Goal: Communication & Community: Answer question/provide support

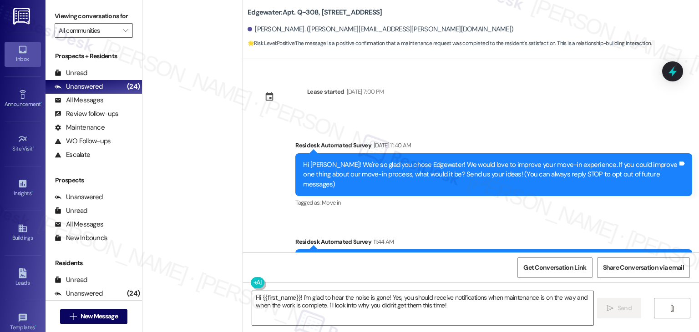
scroll to position [118, 0]
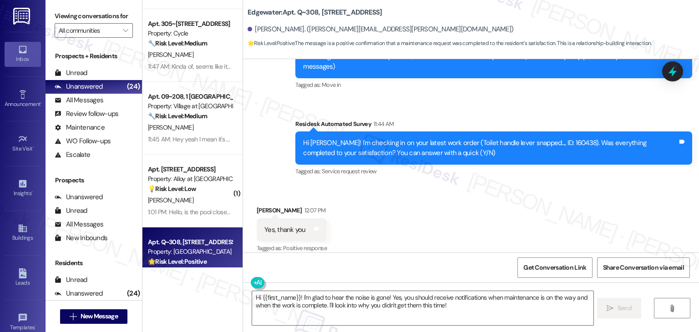
click at [467, 226] on div "Received via SMS [PERSON_NAME] 12:07 PM Yes, thank you Tags and notes Tagged as…" at bounding box center [471, 223] width 456 height 77
click at [448, 206] on div "Received via SMS [PERSON_NAME] 12:07 PM Yes, thank you Tags and notes Tagged as…" at bounding box center [471, 223] width 456 height 77
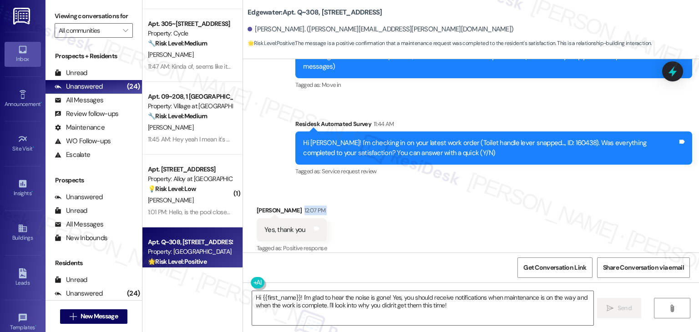
click at [448, 206] on div "Received via SMS [PERSON_NAME] 12:07 PM Yes, thank you Tags and notes Tagged as…" at bounding box center [471, 223] width 456 height 77
click at [442, 211] on div "Received via SMS [PERSON_NAME] 12:07 PM Yes, thank you Tags and notes Tagged as…" at bounding box center [471, 223] width 456 height 77
click at [443, 211] on div "Received via SMS [PERSON_NAME] 12:07 PM Yes, thank you Tags and notes Tagged as…" at bounding box center [471, 223] width 456 height 77
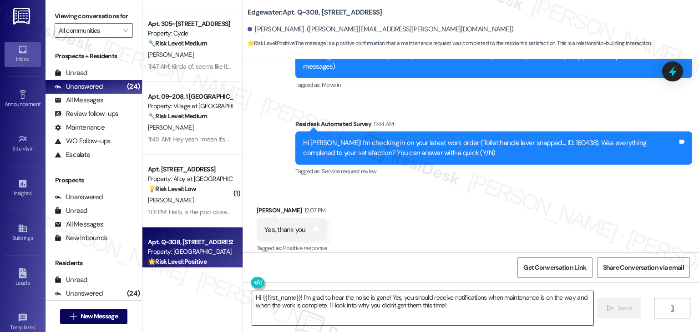
click at [306, 297] on textarea "Hi {{first_name}}! I'm glad to hear the noise is gone! Yes, you should receive …" at bounding box center [422, 308] width 341 height 34
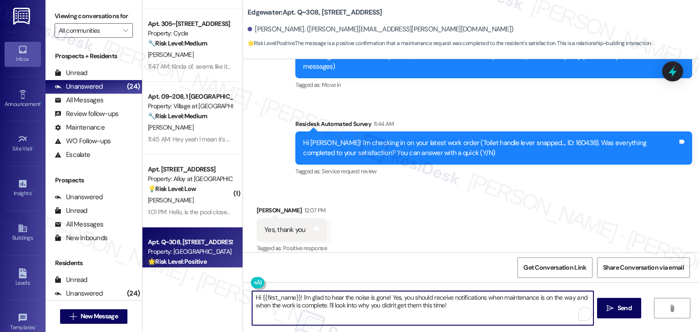
click at [306, 297] on textarea "Hi {{first_name}}! I'm glad to hear the noise is gone! Yes, you should receive …" at bounding box center [422, 308] width 341 height 34
paste textarea "ey {{first_name}}! I’m glad to hear your work order was completed to your satis…"
type textarea "Hey {{first_name}}! I’m glad to hear your work order was completed to your sati…"
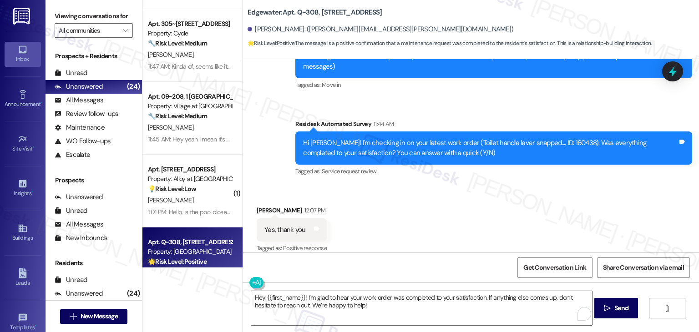
click at [519, 241] on div "Received via SMS [PERSON_NAME] 12:07 PM Yes, thank you Tags and notes Tagged as…" at bounding box center [471, 223] width 456 height 77
click at [614, 308] on span "Send" at bounding box center [621, 308] width 14 height 10
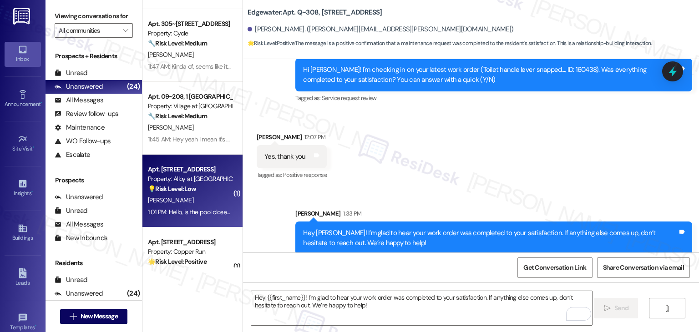
click at [184, 203] on div "[PERSON_NAME]" at bounding box center [190, 200] width 86 height 11
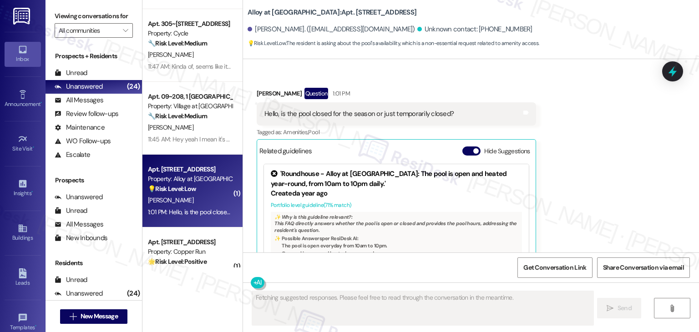
scroll to position [1673, 0]
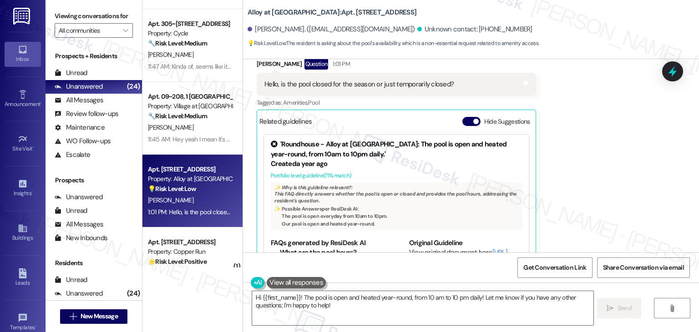
drag, startPoint x: 465, startPoint y: 102, endPoint x: 486, endPoint y: 124, distance: 30.6
click at [465, 117] on button "Hide Suggestions" at bounding box center [471, 121] width 18 height 9
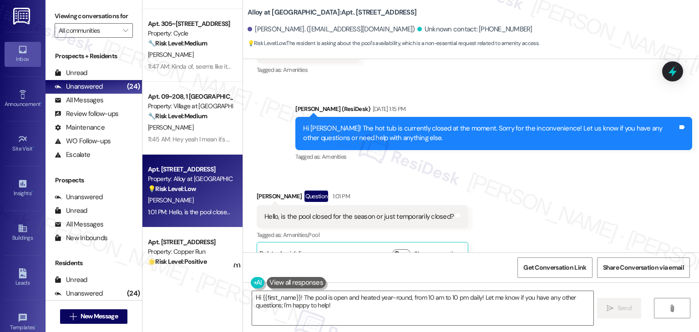
click at [562, 170] on div "Received via SMS [PERSON_NAME] Question 1:01 PM Hello, is the pool closed for t…" at bounding box center [471, 221] width 456 height 102
click at [559, 176] on div "Received via SMS [PERSON_NAME] Question 1:01 PM Hello, is the pool closed for t…" at bounding box center [471, 221] width 456 height 102
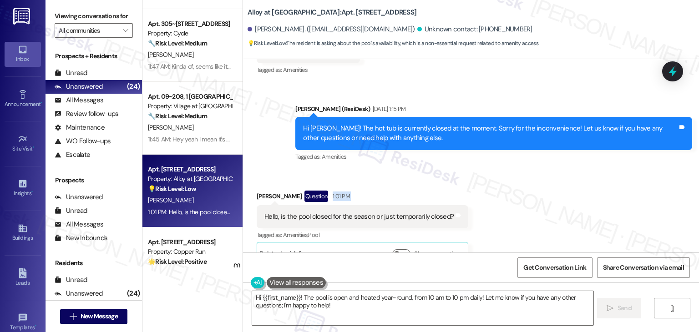
click at [559, 176] on div "Received via SMS [PERSON_NAME] Question 1:01 PM Hello, is the pool closed for t…" at bounding box center [471, 221] width 456 height 102
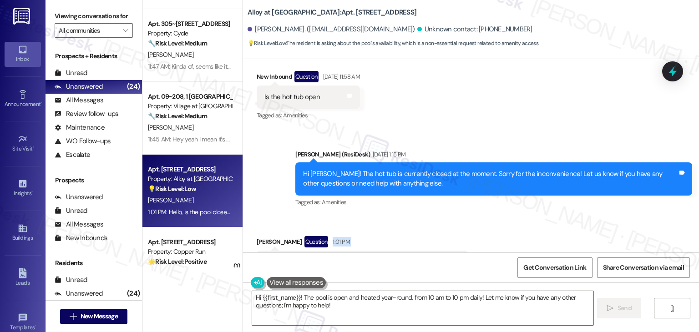
click at [549, 224] on div "Received via SMS [PERSON_NAME] Question 1:01 PM Hello, is the pool closed for t…" at bounding box center [471, 267] width 456 height 102
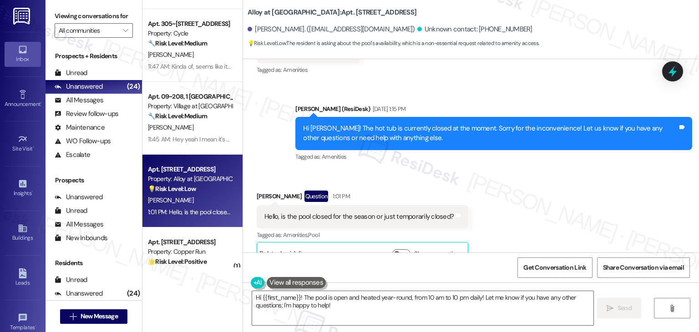
click at [548, 209] on div "Received via SMS [PERSON_NAME] Question 1:01 PM Hello, is the pool closed for t…" at bounding box center [471, 221] width 456 height 102
click at [379, 212] on div "Hello, is the pool closed for the season or just temporarily closed?" at bounding box center [358, 217] width 189 height 10
copy div "Hello, is the pool closed for the season or just temporarily closed? Tags and n…"
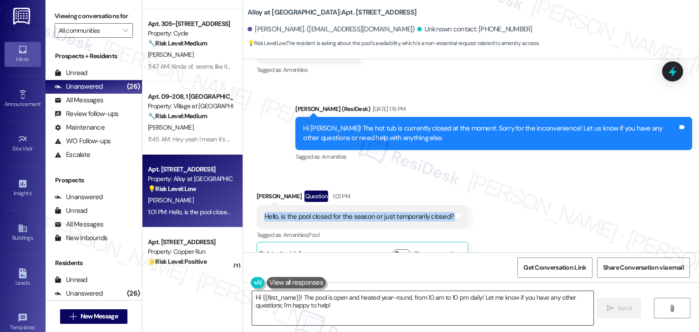
click at [426, 304] on textarea "Hi {{first_name}}! The pool is open and heated year-round, from 10 am to 10 pm …" at bounding box center [422, 308] width 341 height 34
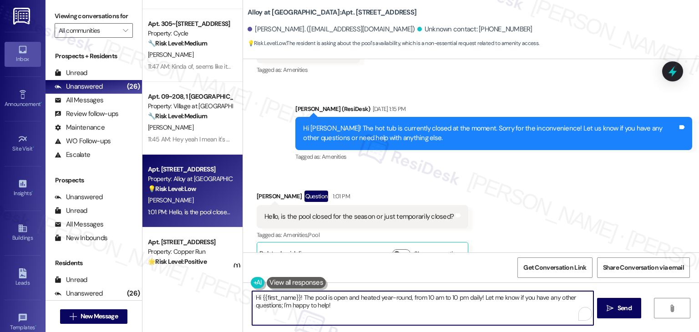
click at [426, 304] on textarea "Hi {{first_name}}! The pool is open and heated year-round, from 10 am to 10 pm …" at bounding box center [422, 308] width 341 height 34
paste textarea "[PERSON_NAME], thanks for reaching out! I’ll need to confirm whether the pool i…"
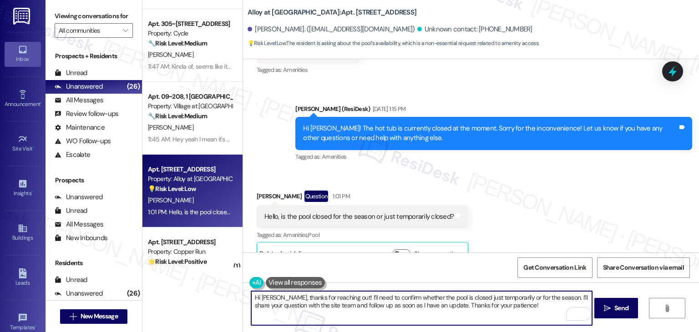
type textarea "Hi [PERSON_NAME], thanks for reaching out! I’ll need to confirm whether the poo…"
click at [508, 307] on textarea "Hi [PERSON_NAME], thanks for reaching out! I’ll need to confirm whether the poo…" at bounding box center [421, 308] width 341 height 34
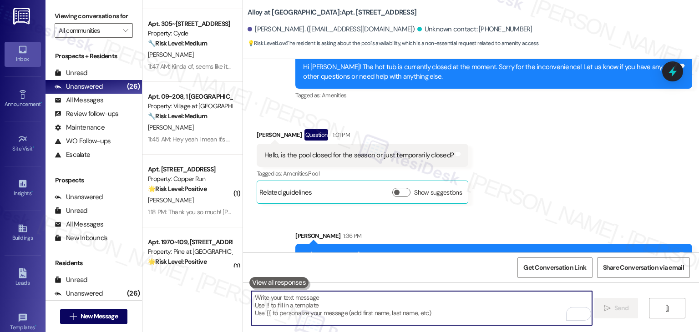
scroll to position [1613, 0]
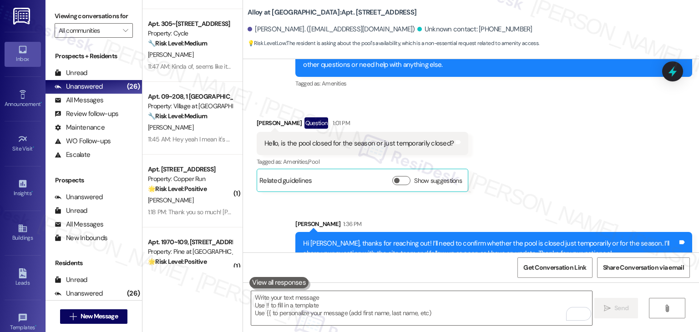
click at [539, 144] on div "Received via SMS [PERSON_NAME] Question 1:01 PM Hello, is the pool closed for t…" at bounding box center [471, 148] width 456 height 102
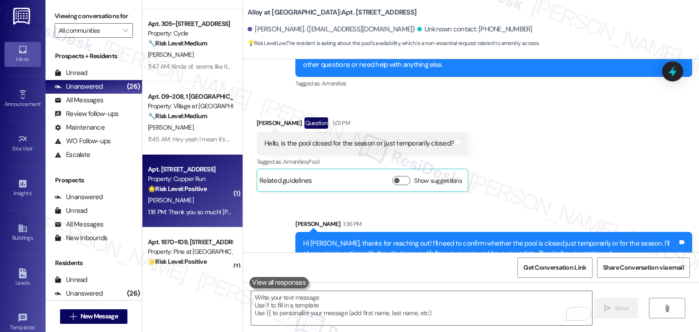
click at [208, 197] on div "[PERSON_NAME]" at bounding box center [190, 200] width 86 height 11
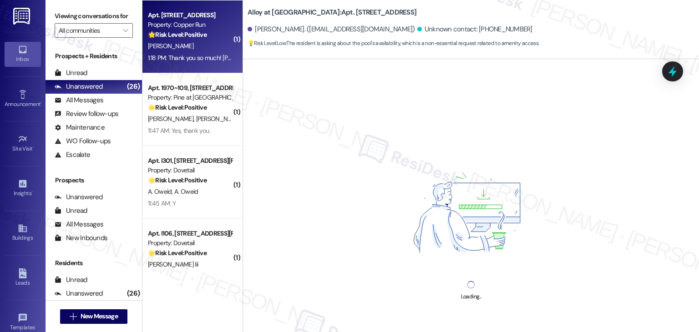
scroll to position [1138, 0]
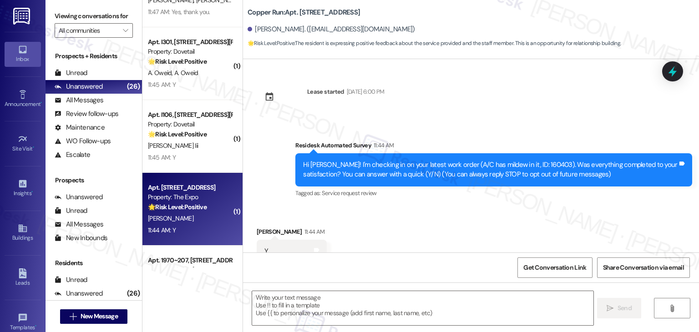
click at [202, 229] on div "11:44 AM: Y 11:44 AM: Y" at bounding box center [190, 230] width 86 height 11
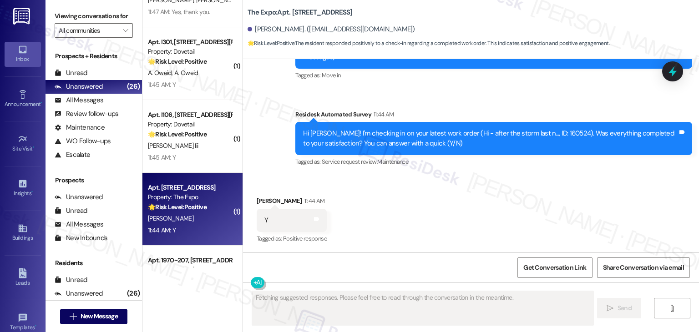
type textarea "Fetching suggested responses. Please feel free to read through the conversation…"
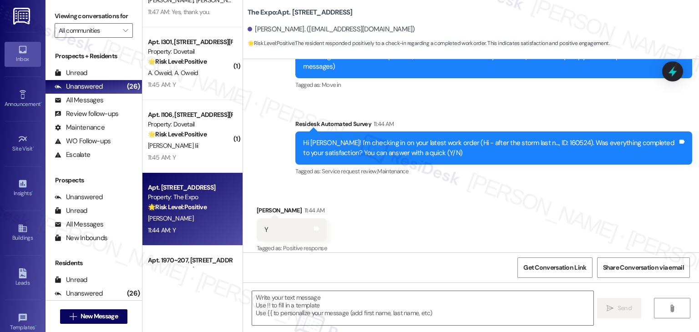
click at [334, 247] on div "Received via SMS [PERSON_NAME] 11:44 AM Y Tags and notes Tagged as: Positive re…" at bounding box center [292, 230] width 84 height 63
click at [366, 300] on textarea at bounding box center [422, 308] width 341 height 34
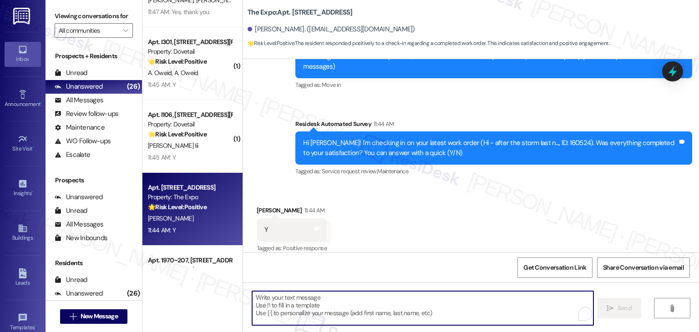
paste textarea "Hey {{first_name}}! I’m glad to hear your work order was completed to your sati…"
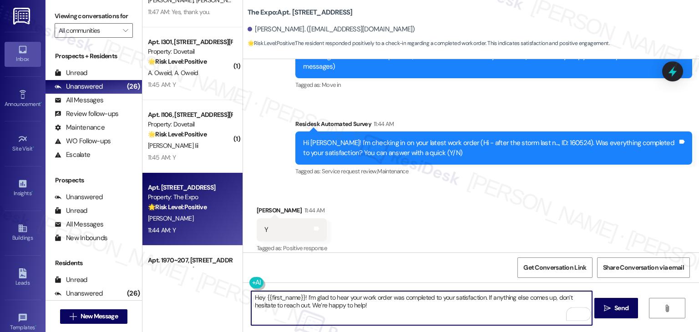
click at [402, 299] on textarea "Hey {{first_name}}! I’m glad to hear your work order was completed to your sati…" at bounding box center [421, 308] width 341 height 34
type textarea "Hey {{first_name}}! I’m glad to hear your work order was completed to your sati…"
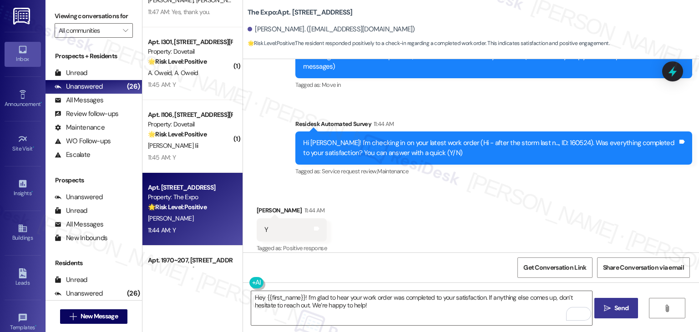
click at [622, 310] on span "Send" at bounding box center [621, 308] width 14 height 10
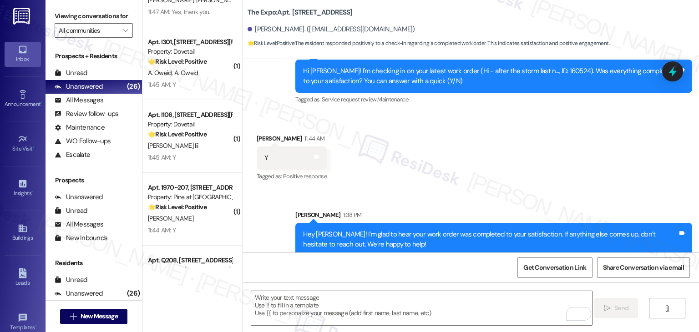
scroll to position [191, 0]
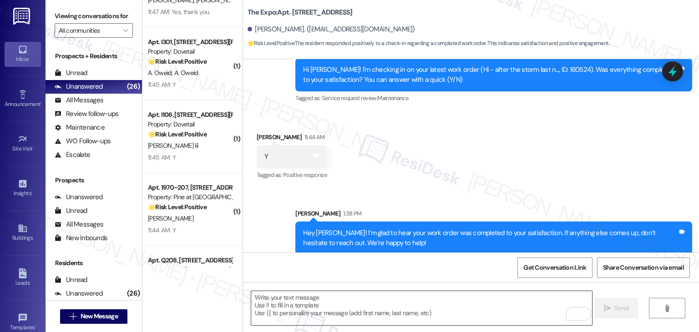
click at [310, 303] on textarea "To enrich screen reader interactions, please activate Accessibility in Grammarl…" at bounding box center [421, 308] width 341 height 34
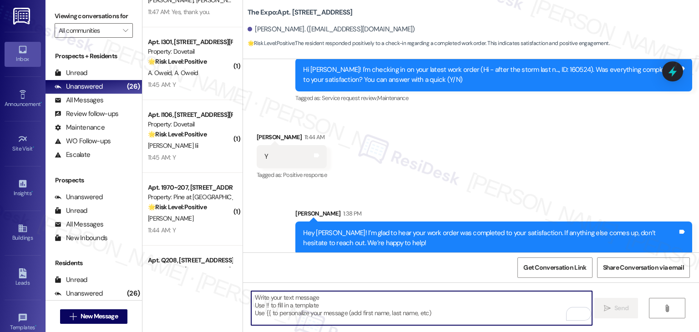
paste textarea "We're eager to know if {{property}} has met your expectations. Your feedback is…"
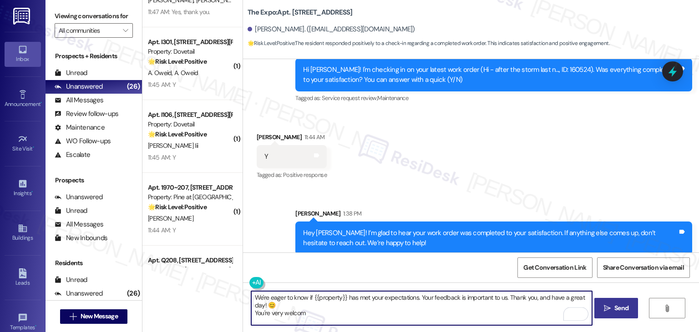
click at [421, 269] on div "Get Conversation Link Share Conversation via email" at bounding box center [471, 268] width 456 height 30
drag, startPoint x: 307, startPoint y: 312, endPoint x: 264, endPoint y: 303, distance: 43.7
click at [264, 303] on textarea "We're eager to know if {{property}} has met your expectations. Your feedback is…" at bounding box center [421, 308] width 341 height 34
type textarea "We're eager to know if {{property}} has met your expectations. Your feedback is…"
click at [618, 304] on span "Send" at bounding box center [621, 308] width 14 height 10
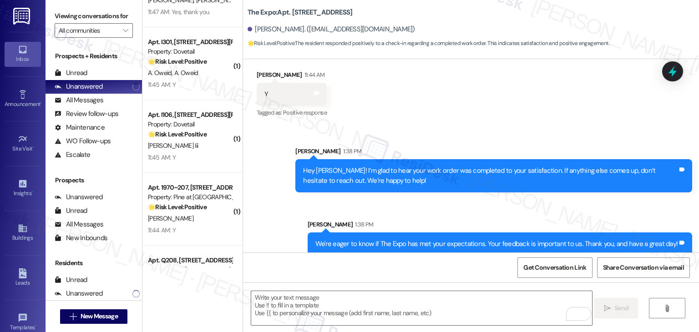
scroll to position [254, 0]
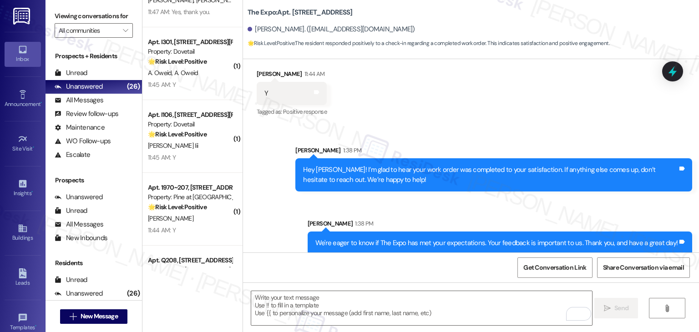
click at [284, 204] on div "Sent via SMS [PERSON_NAME] 1:38 PM Hey [PERSON_NAME]! I’m glad to hear your wor…" at bounding box center [471, 193] width 456 height 137
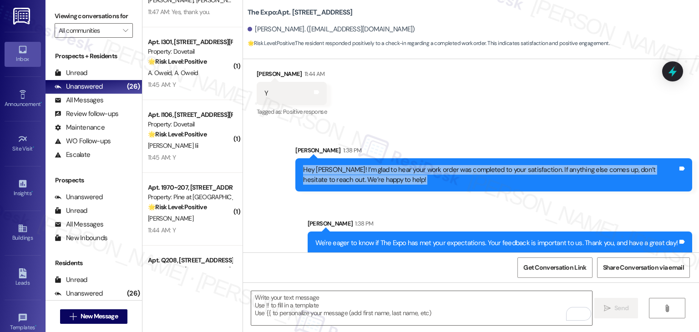
click at [284, 204] on div "Sent via SMS [PERSON_NAME] 1:38 PM Hey [PERSON_NAME]! I’m glad to hear your wor…" at bounding box center [471, 193] width 456 height 137
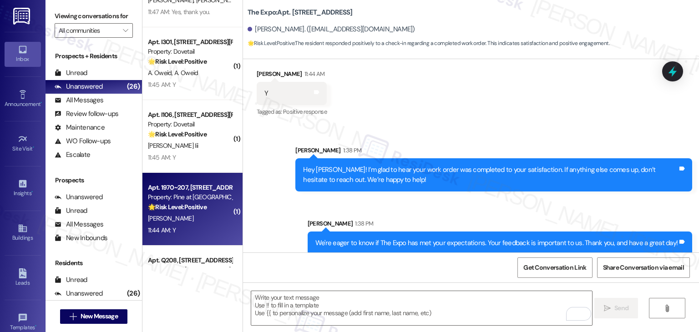
click at [202, 219] on div "[PERSON_NAME]" at bounding box center [190, 218] width 86 height 11
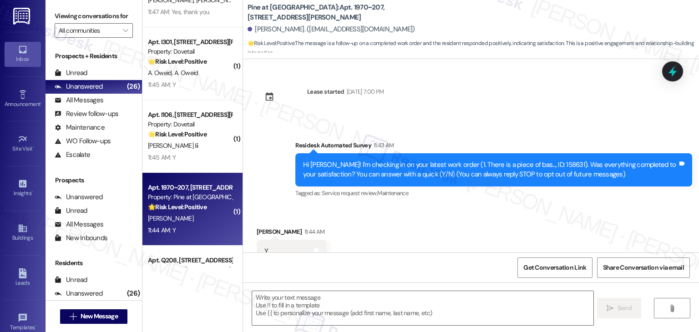
scroll to position [31, 0]
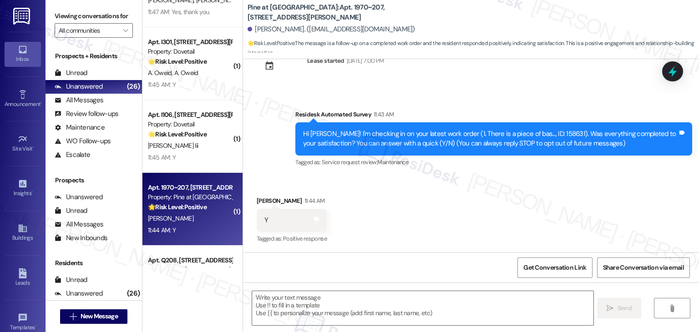
type textarea "Fetching suggested responses. Please feel free to read through the conversation…"
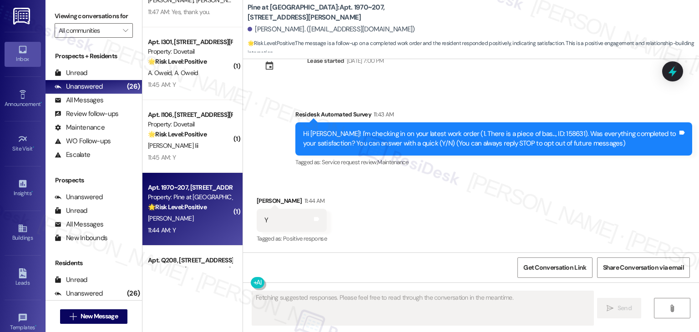
click at [420, 204] on div "Received via SMS [PERSON_NAME] 11:44 AM Y Tags and notes Tagged as: Positive re…" at bounding box center [471, 214] width 456 height 77
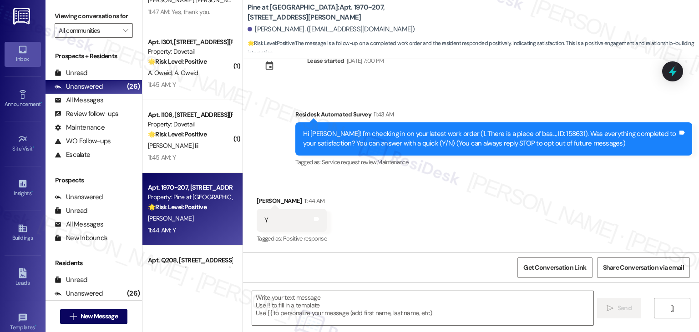
click at [420, 204] on div "Received via SMS [PERSON_NAME] 11:44 AM Y Tags and notes Tagged as: Positive re…" at bounding box center [471, 214] width 456 height 77
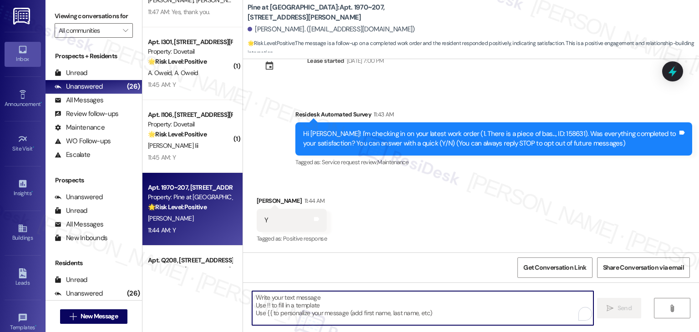
click at [370, 303] on textarea "To enrich screen reader interactions, please activate Accessibility in Grammarl…" at bounding box center [422, 308] width 341 height 34
click at [316, 303] on textarea "To enrich screen reader interactions, please activate Accessibility in Grammarl…" at bounding box center [421, 308] width 341 height 34
paste textarea "Hi {{first_name}}, thanks for confirming! Glad to hear the work order — was res…"
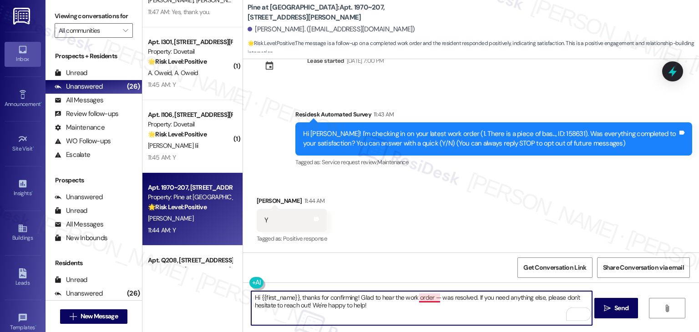
click at [433, 293] on textarea "Hi {{first_name}}, thanks for confirming! Glad to hear the work order — was res…" at bounding box center [421, 308] width 341 height 34
click at [380, 300] on textarea "Hi {{first_name}}, thanks for confirming! Glad to hear the work order 158631 wa…" at bounding box center [421, 308] width 341 height 34
type textarea "Hi {{first_name}}, thanks for confirming! Glad to hear the work order 158631 wa…"
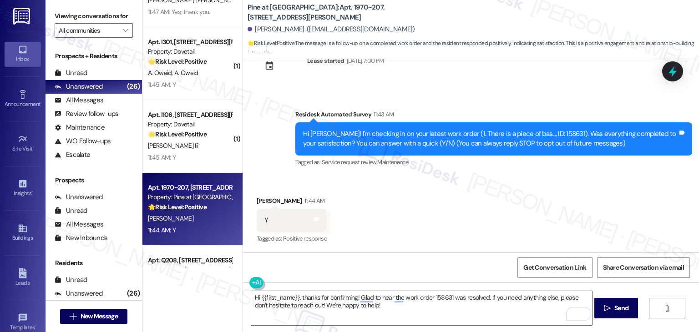
click at [440, 236] on div "Received via SMS [PERSON_NAME] 11:44 AM Y Tags and notes Tagged as: Positive re…" at bounding box center [471, 214] width 456 height 77
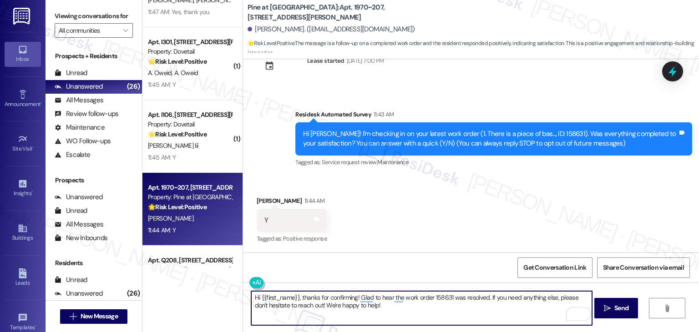
click at [393, 308] on textarea "Hi {{first_name}}, thanks for confirming! Glad to hear the work order 158631 wa…" at bounding box center [421, 308] width 341 height 34
click at [614, 311] on span "Send" at bounding box center [621, 308] width 14 height 10
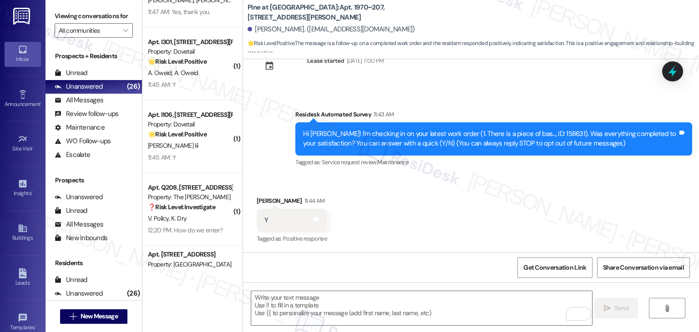
click at [432, 234] on div "Received via SMS [PERSON_NAME] 11:44 AM Y Tags and notes Tagged as: Positive re…" at bounding box center [471, 214] width 456 height 77
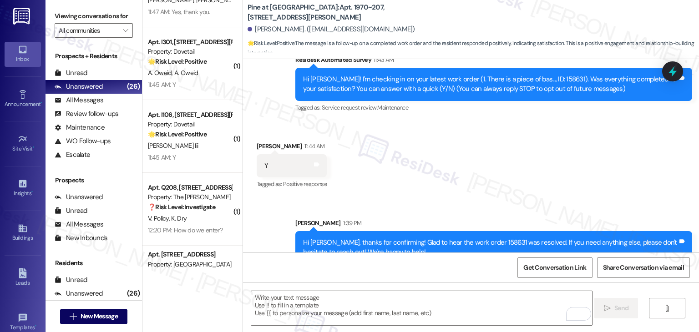
scroll to position [104, 0]
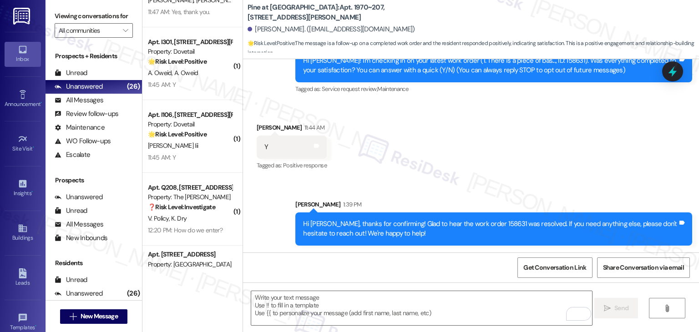
click at [465, 168] on div "Received via SMS [PERSON_NAME] 11:44 AM Y Tags and notes Tagged as: Positive re…" at bounding box center [471, 140] width 456 height 77
click at [435, 133] on div "Received via SMS [PERSON_NAME] 11:44 AM Y Tags and notes Tagged as: Positive re…" at bounding box center [471, 140] width 456 height 77
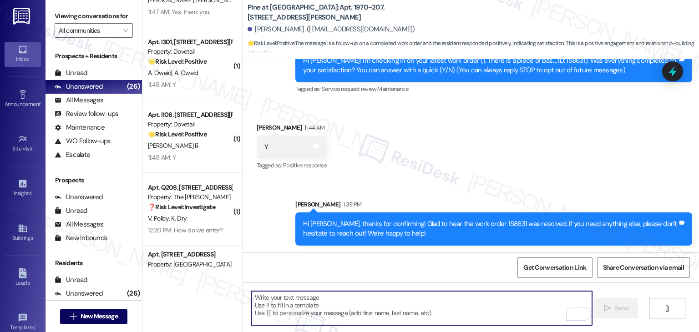
click at [313, 313] on textarea "To enrich screen reader interactions, please activate Accessibility in Grammarl…" at bounding box center [421, 308] width 341 height 34
paste textarea "Has {{property}} met your expectations so far? We would love to hear about your…"
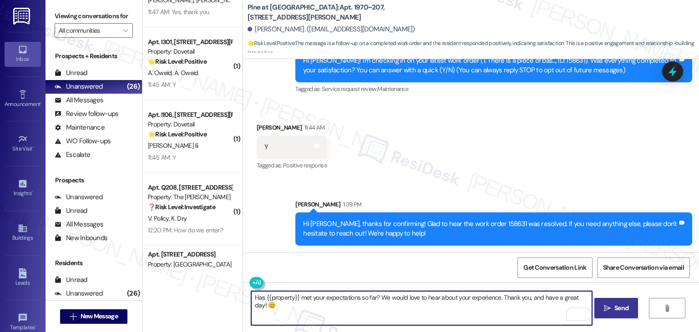
type textarea "Has {{property}} met your expectations so far? We would love to hear about your…"
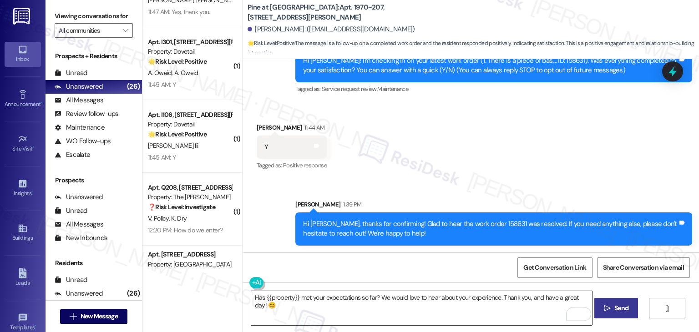
click at [463, 313] on textarea "Has {{property}} met your expectations so far? We would love to hear about your…" at bounding box center [421, 308] width 341 height 34
click at [615, 307] on span "Send" at bounding box center [621, 308] width 14 height 10
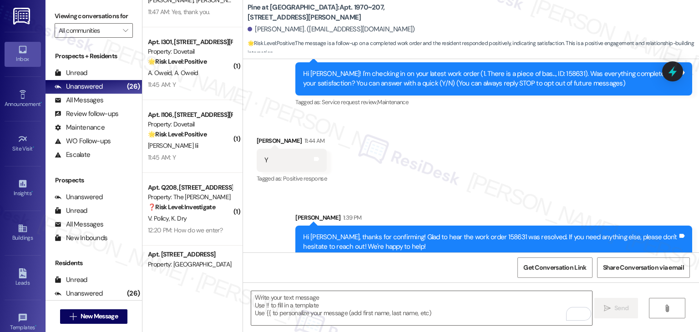
scroll to position [177, 0]
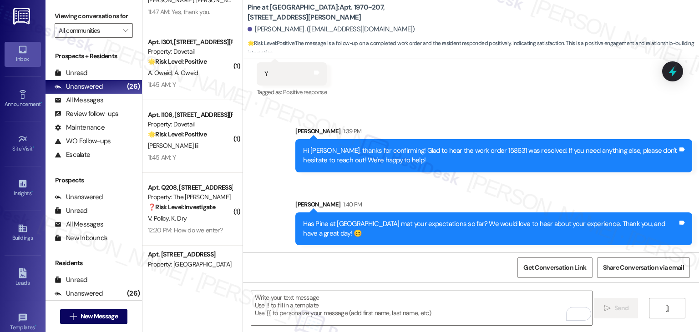
click at [390, 124] on div "Sent via SMS [PERSON_NAME] 1:39 PM Hi [PERSON_NAME], thanks for confirming! Gla…" at bounding box center [493, 150] width 410 height 60
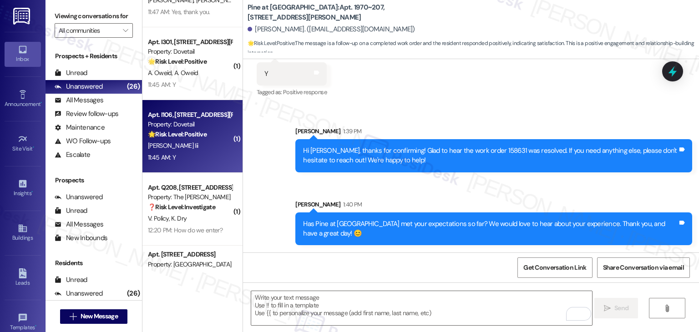
click at [171, 118] on div "Apt. I106, [STREET_ADDRESS][PERSON_NAME]" at bounding box center [190, 115] width 84 height 10
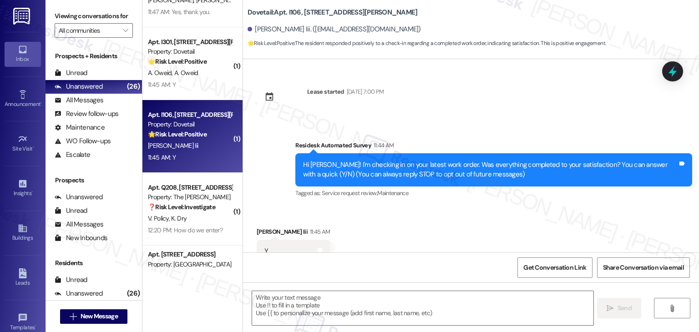
scroll to position [31, 0]
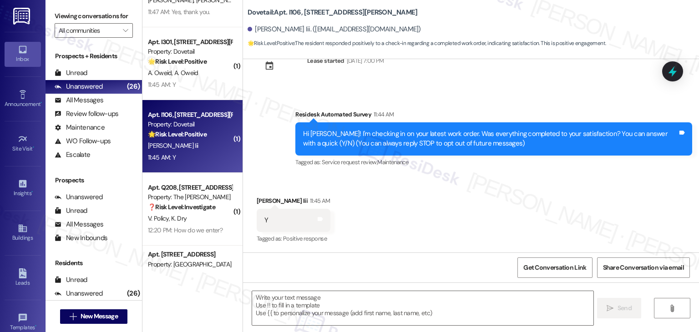
type textarea "Fetching suggested responses. Please feel free to read through the conversation…"
click at [441, 215] on div "Received via SMS [PERSON_NAME] Iii 11:45 AM Y Tags and notes Tagged as: Positiv…" at bounding box center [471, 214] width 456 height 77
click at [440, 213] on div "Received via SMS [PERSON_NAME] Iii 11:45 AM Y Tags and notes Tagged as: Positiv…" at bounding box center [471, 214] width 456 height 77
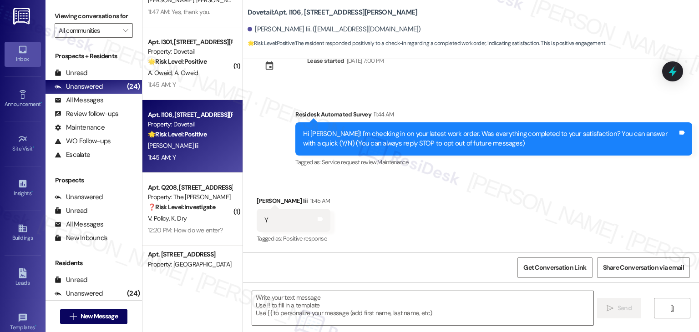
click at [440, 212] on div "Received via SMS [PERSON_NAME] Iii 11:45 AM Y Tags and notes Tagged as: Positiv…" at bounding box center [471, 214] width 456 height 77
drag, startPoint x: 439, startPoint y: 217, endPoint x: 430, endPoint y: 157, distance: 60.7
click at [440, 216] on div "Received via SMS [PERSON_NAME] Iii 11:45 AM Y Tags and notes Tagged as: Positiv…" at bounding box center [471, 214] width 456 height 77
click at [391, 199] on div "Received via SMS [PERSON_NAME] Iii 11:45 AM Y Tags and notes Tagged as: Positiv…" at bounding box center [471, 214] width 456 height 77
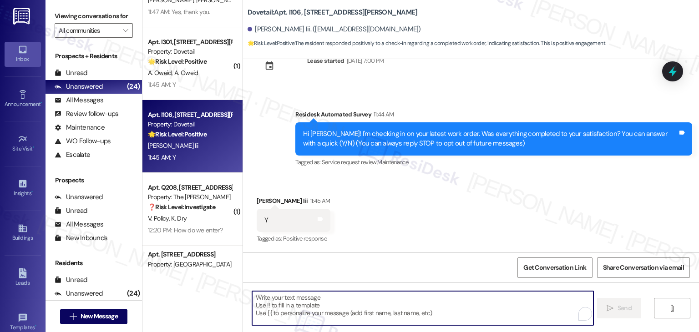
click at [364, 298] on textarea "To enrich screen reader interactions, please activate Accessibility in Grammarl…" at bounding box center [422, 308] width 341 height 34
paste textarea "Hi {{first_name}}, thanks for confirming! Glad to hear the work order — was res…"
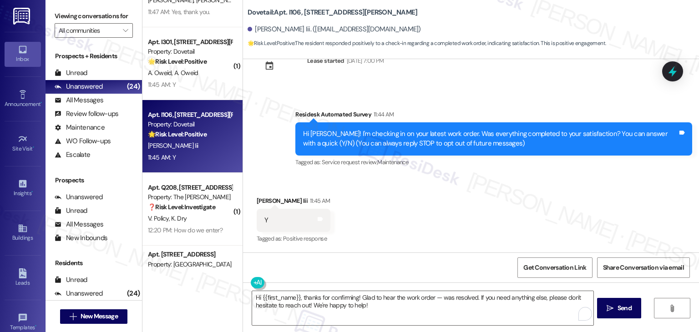
click at [429, 195] on div "Received via SMS [PERSON_NAME] Iii 11:45 AM Y Tags and notes Tagged as: Positiv…" at bounding box center [471, 214] width 456 height 77
click at [400, 303] on textarea "Hi {{first_name}}, thanks for confirming! Glad to hear the work order — was res…" at bounding box center [421, 308] width 341 height 34
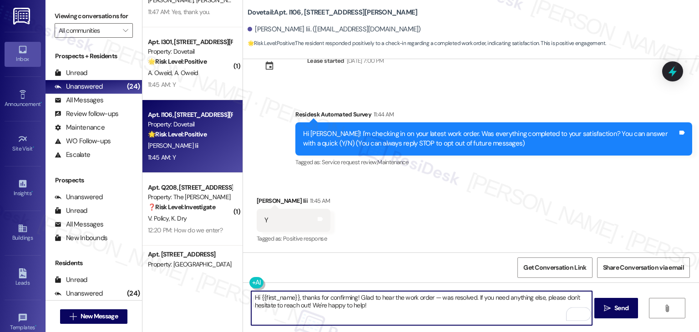
drag, startPoint x: 462, startPoint y: 221, endPoint x: 463, endPoint y: 232, distance: 11.5
click at [462, 221] on div "Received via SMS [PERSON_NAME] Iii 11:45 AM Y Tags and notes Tagged as: Positiv…" at bounding box center [471, 214] width 456 height 77
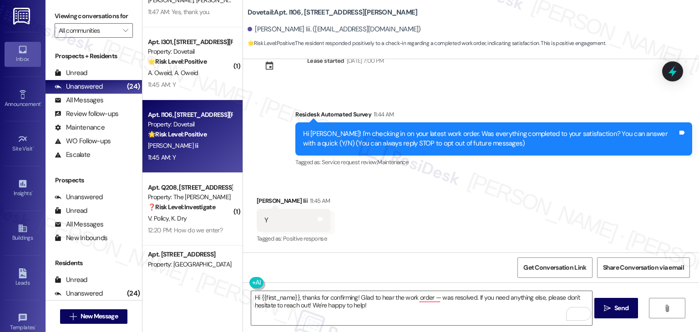
click at [451, 221] on div "Received via SMS [PERSON_NAME] Iii 11:45 AM Y Tags and notes Tagged as: Positiv…" at bounding box center [471, 214] width 456 height 77
drag, startPoint x: 431, startPoint y: 297, endPoint x: 431, endPoint y: 307, distance: 9.6
click at [431, 297] on textarea "Hi {{first_name}}, thanks for confirming! Glad to hear the work order — was res…" at bounding box center [421, 308] width 341 height 34
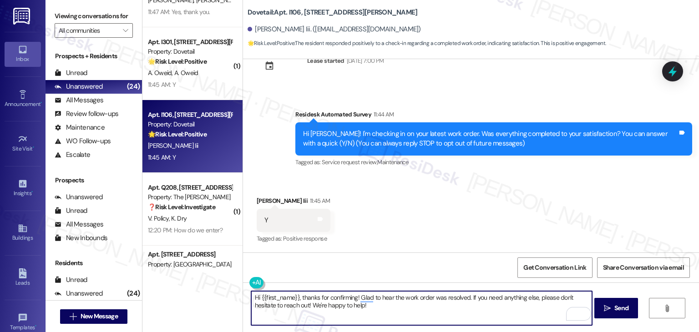
type textarea "Hi {{first_name}}, thanks for confirming! Glad to hear the work order was resol…"
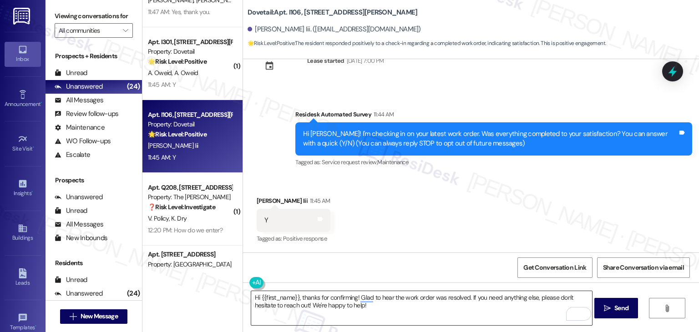
click at [401, 305] on textarea "Hi {{first_name}}, thanks for confirming! Glad to hear the work order was resol…" at bounding box center [421, 308] width 341 height 34
click at [611, 312] on span " Send" at bounding box center [616, 308] width 29 height 10
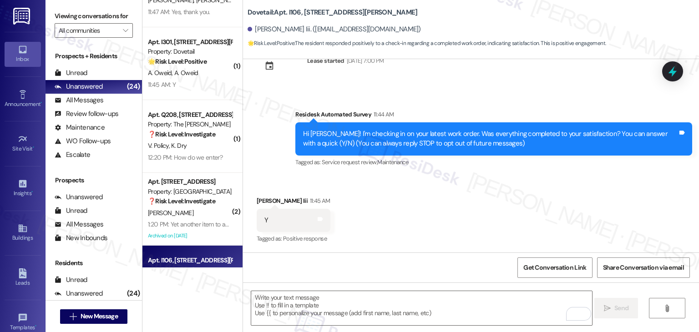
click at [431, 228] on div "Received via SMS [PERSON_NAME] Iii 11:45 AM Y Tags and notes Tagged as: Positiv…" at bounding box center [471, 214] width 456 height 77
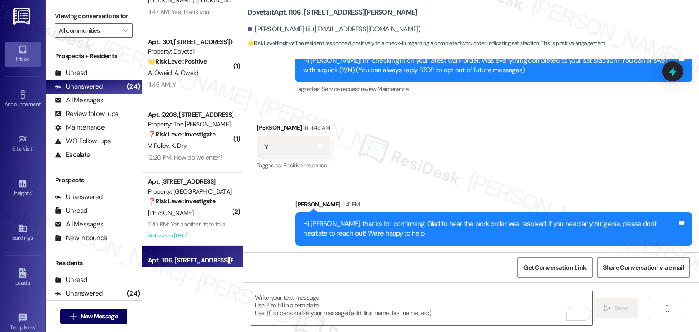
click at [453, 182] on div "Sent via SMS [PERSON_NAME] 1:41 PM Hi [PERSON_NAME], thanks for confirming! Gla…" at bounding box center [471, 215] width 456 height 73
click at [349, 302] on textarea "To enrich screen reader interactions, please activate Accessibility in Grammarl…" at bounding box center [421, 308] width 341 height 34
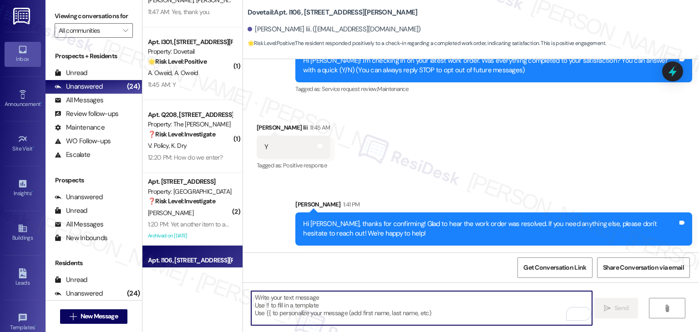
paste textarea "Has {{property}} met your expectations so far? We would love to hear about your…"
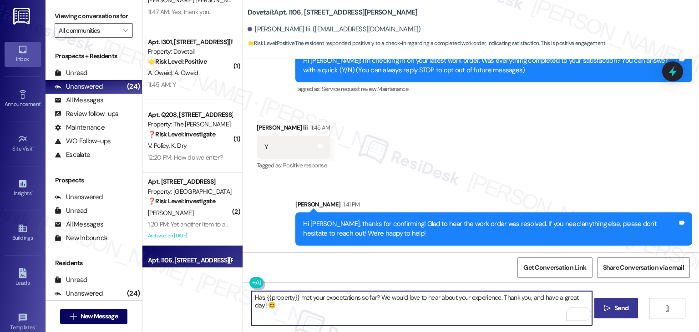
type textarea "Has {{property}} met your expectations so far? We would love to hear about your…"
click at [622, 304] on span "Send" at bounding box center [621, 308] width 14 height 10
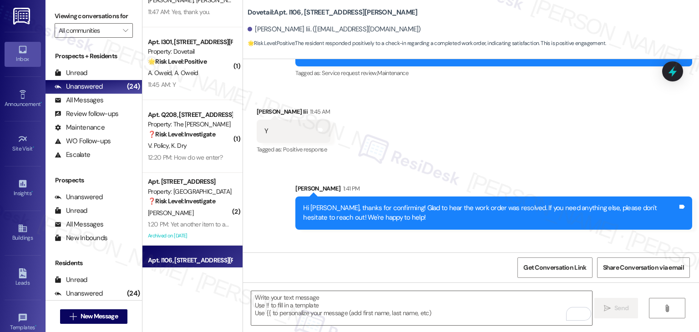
scroll to position [168, 0]
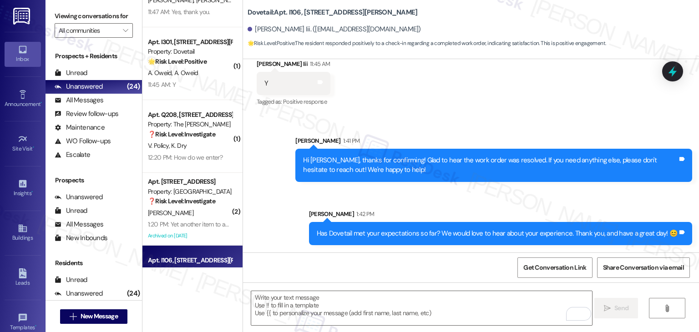
click at [538, 132] on div "Sent via SMS [PERSON_NAME] 1:41 PM Hi [PERSON_NAME], thanks for confirming! Gla…" at bounding box center [493, 159] width 410 height 60
click at [538, 131] on div "Sent via SMS [PERSON_NAME] 1:41 PM Hi [PERSON_NAME], thanks for confirming! Gla…" at bounding box center [493, 159] width 410 height 60
click at [537, 125] on div "Sent via SMS [PERSON_NAME] 1:41 PM Hi [PERSON_NAME], thanks for confirming! Gla…" at bounding box center [471, 184] width 456 height 137
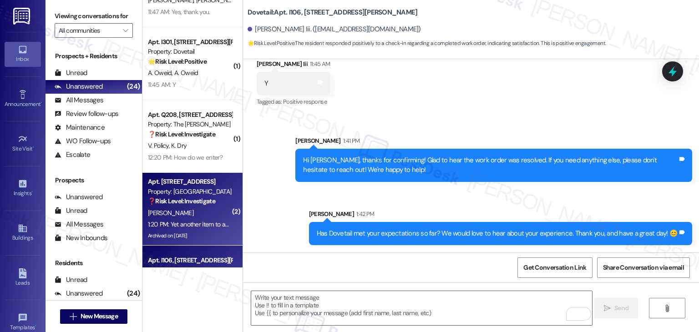
click at [200, 223] on div "1:20 PM: Yet another item to add to a growing list. Why did I not find out unti…" at bounding box center [472, 224] width 649 height 8
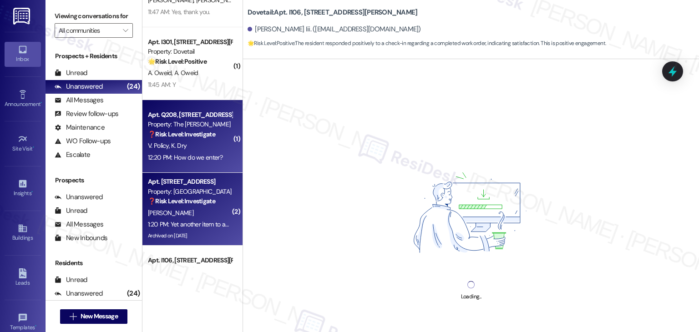
click at [217, 165] on div "Apt. Q208, [STREET_ADDRESS][PERSON_NAME] Property: The [PERSON_NAME] ❓ Risk Lev…" at bounding box center [192, 136] width 100 height 73
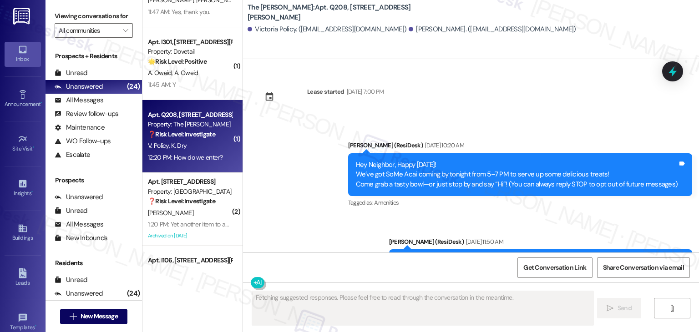
scroll to position [4326, 0]
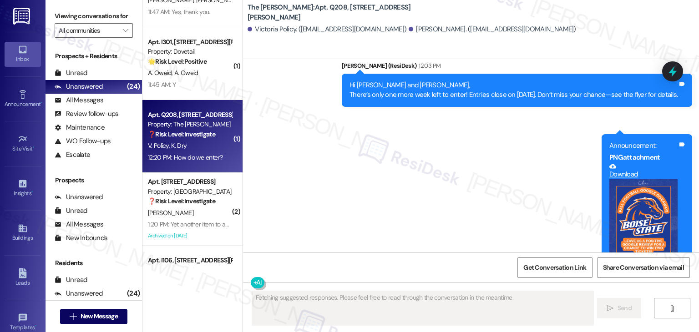
click at [424, 297] on div "Received via SMS Victoria Policy Question 12:20 PM How do we enter? Tags and no…" at bounding box center [471, 336] width 456 height 79
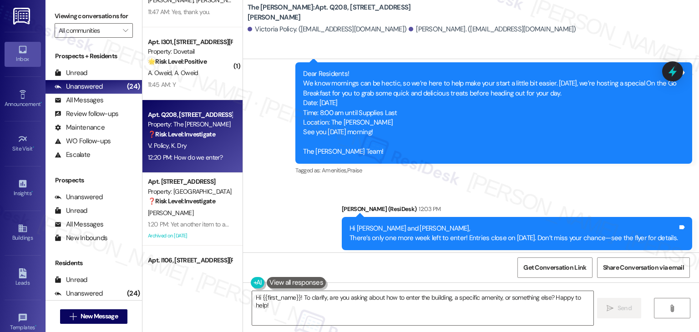
scroll to position [4273, 0]
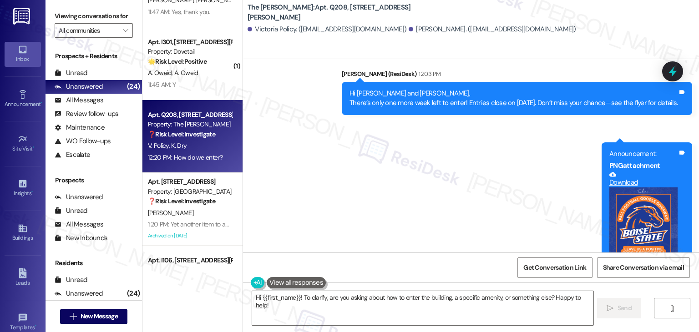
scroll to position [4410, 0]
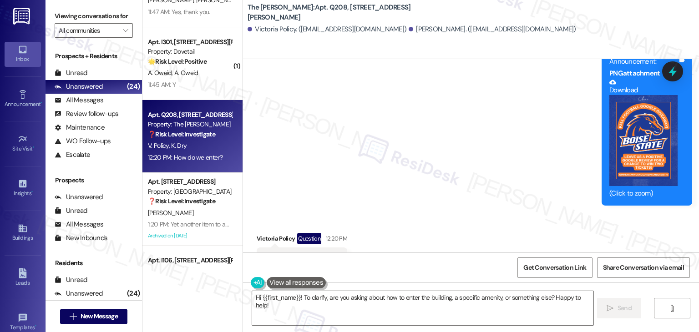
click at [297, 254] on div "How do we enter?" at bounding box center [290, 259] width 52 height 10
copy div "How do we enter? Tags and notes"
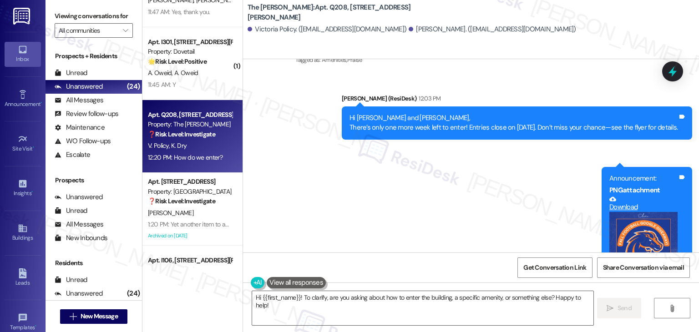
scroll to position [4273, 0]
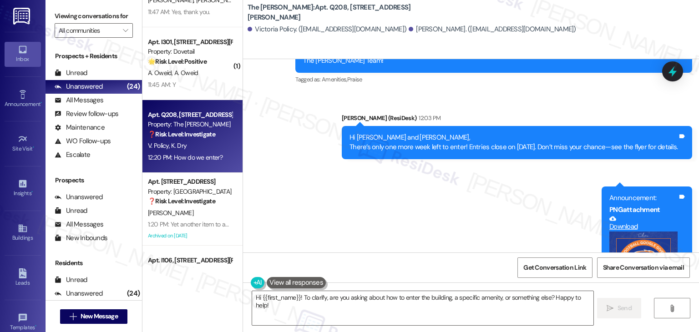
click at [359, 133] on div "Hi [PERSON_NAME] and [PERSON_NAME], There’s only one more week left to enter! E…" at bounding box center [513, 143] width 328 height 20
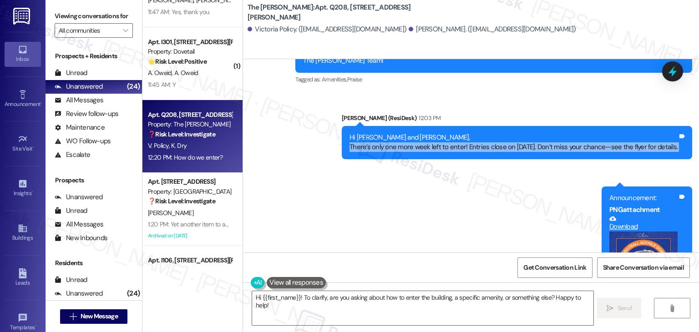
click at [359, 133] on div "Hi [PERSON_NAME] and [PERSON_NAME], There’s only one more week left to enter! E…" at bounding box center [513, 143] width 328 height 20
copy div "There’s only one more week left to enter! Entries close on [DATE]. Don’t miss y…"
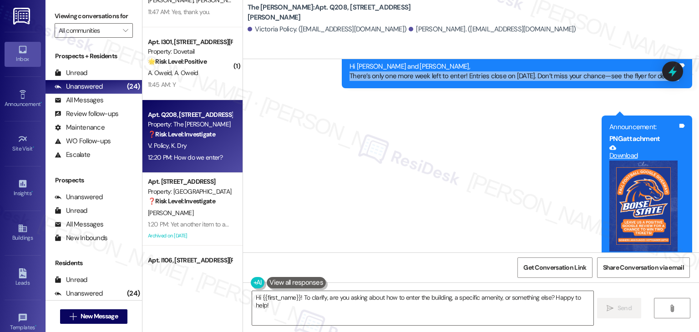
scroll to position [4410, 0]
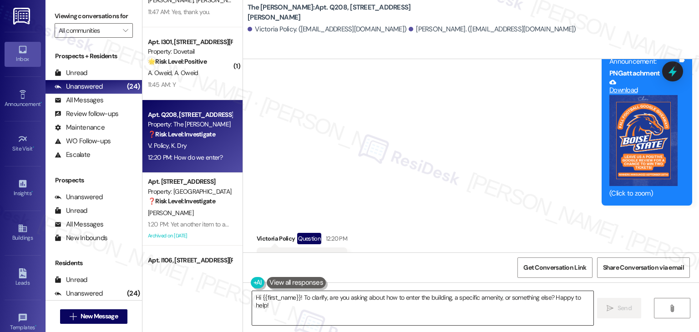
click at [400, 291] on div "Hi {{first_name}}! To clarify, are you asking about how to enter the building, …" at bounding box center [423, 308] width 342 height 35
click at [404, 296] on textarea "Hi {{first_name}}! To clarify, are you asking about how to enter the building, …" at bounding box center [422, 308] width 341 height 34
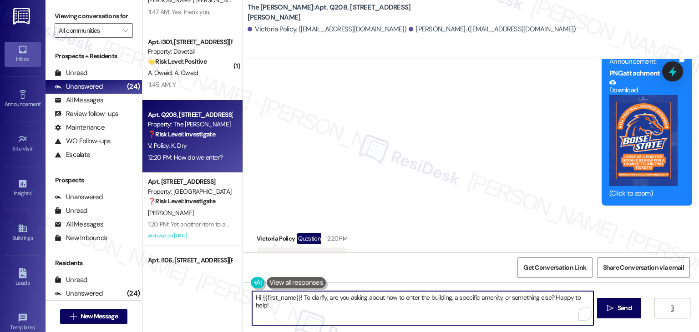
click at [404, 296] on textarea "Hi {{first_name}}! To clarify, are you asking about how to enter the building, …" at bounding box center [422, 308] width 341 height 34
paste textarea "[PERSON_NAME]! Thanks for your interest. 😊 The flyer has all the details on how…"
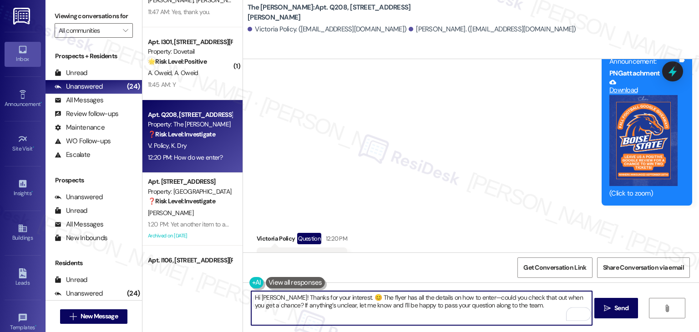
type textarea "Hi [PERSON_NAME]! Thanks for your interest. 😊 The flyer has all the details on …"
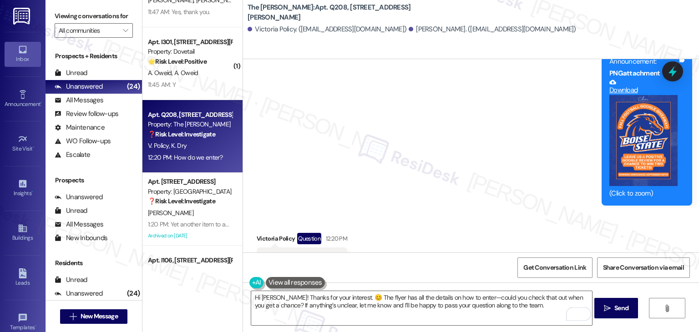
click at [469, 214] on div "Received via SMS Victoria Policy Question 12:20 PM How do we enter? Tags and no…" at bounding box center [471, 251] width 456 height 79
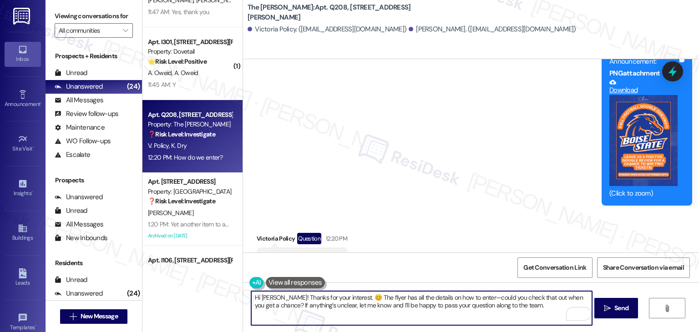
click at [519, 301] on textarea "Hi [PERSON_NAME]! Thanks for your interest. 😊 The flyer has all the details on …" at bounding box center [421, 308] width 341 height 34
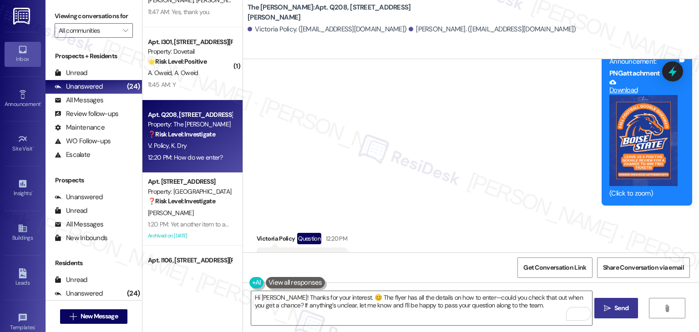
click at [611, 306] on span " Send" at bounding box center [616, 308] width 29 height 10
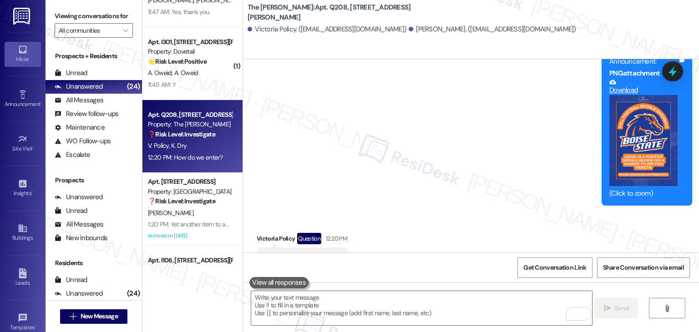
scroll to position [4410, 0]
click at [480, 213] on div "Received via SMS Victoria Policy Question 12:20 PM How do we enter? Tags and no…" at bounding box center [471, 252] width 456 height 79
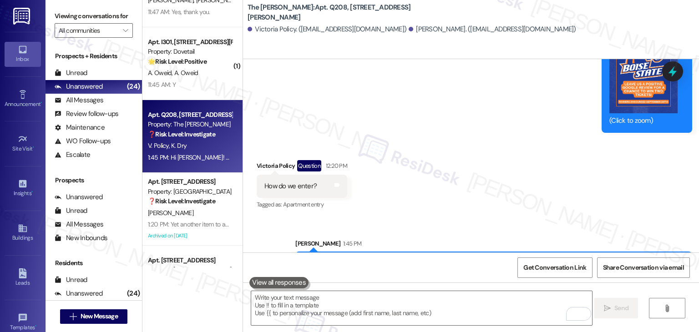
click at [440, 163] on div "Received via SMS Victoria Policy Question 12:20 PM How do we enter? Tags and no…" at bounding box center [471, 179] width 456 height 79
click at [429, 140] on div "Received via SMS Victoria Policy Question 12:20 PM How do we enter? Tags and no…" at bounding box center [471, 179] width 456 height 79
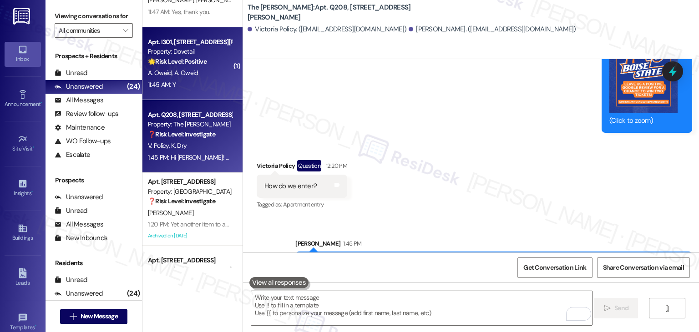
click at [175, 79] on div "11:45 AM: Y 11:45 AM: Y" at bounding box center [190, 84] width 86 height 11
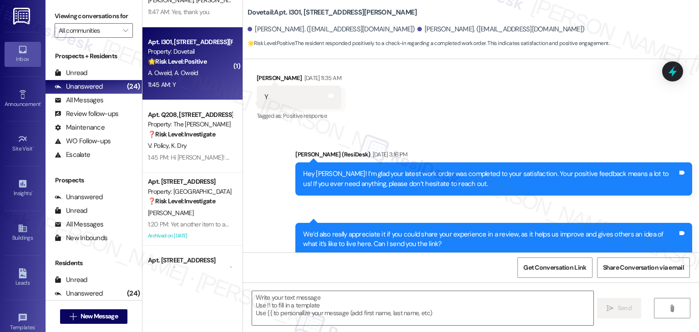
type textarea "Fetching suggested responses. Please feel free to read through the conversation…"
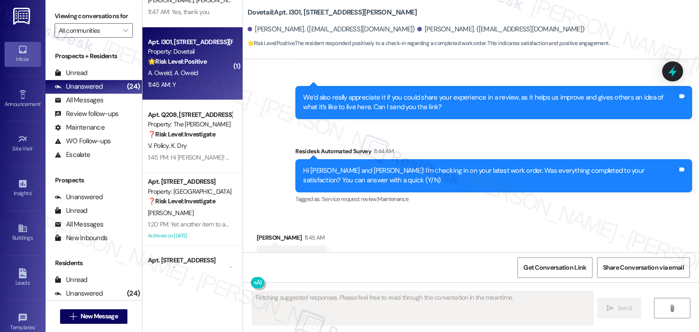
scroll to position [328, 0]
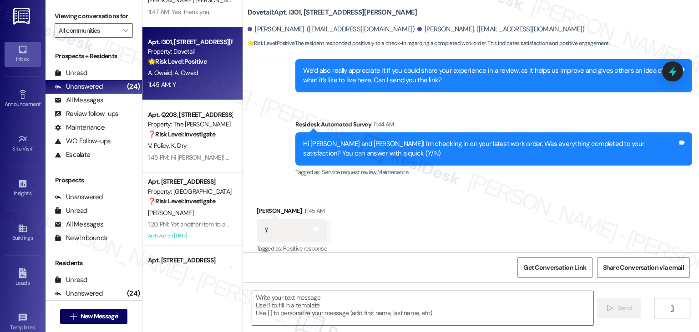
click at [405, 201] on div "Received via SMS [PERSON_NAME] 11:45 AM Y Tags and notes Tagged as: Positive re…" at bounding box center [471, 224] width 456 height 77
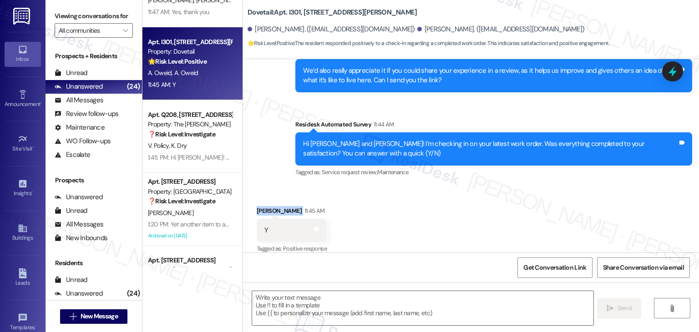
click at [405, 201] on div "Received via SMS [PERSON_NAME] 11:45 AM Y Tags and notes Tagged as: Positive re…" at bounding box center [471, 224] width 456 height 77
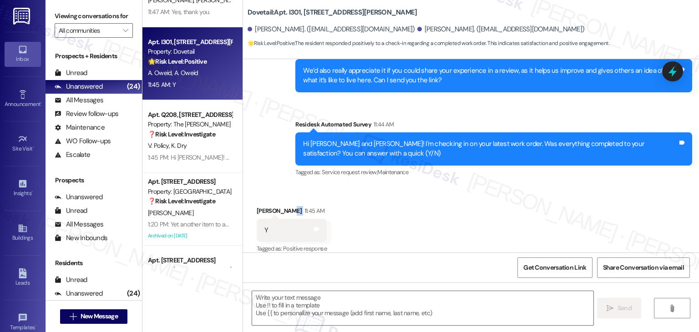
click at [405, 193] on div "Received via SMS [PERSON_NAME] 11:45 AM Y Tags and notes Tagged as: Positive re…" at bounding box center [471, 224] width 456 height 77
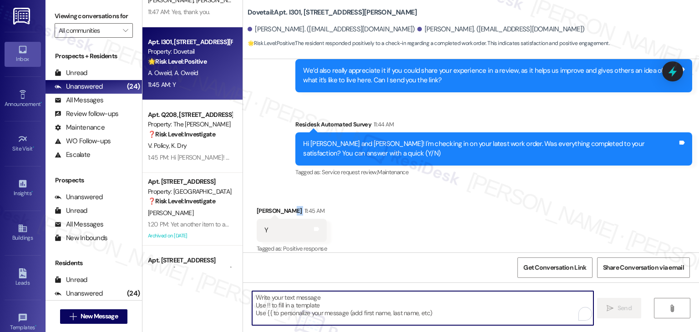
click at [372, 304] on textarea "To enrich screen reader interactions, please activate Accessibility in Grammarl…" at bounding box center [422, 308] width 341 height 34
paste textarea "We're happy the work order was completed, {{first_name}}! Please don't hesitate…"
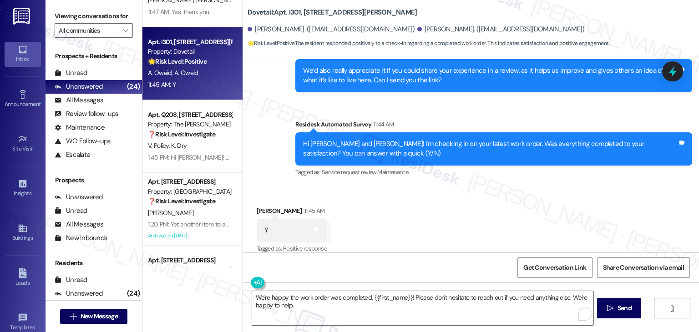
click at [393, 217] on div "Received via SMS [PERSON_NAME] 11:45 AM Y Tags and notes Tagged as: Positive re…" at bounding box center [471, 224] width 456 height 77
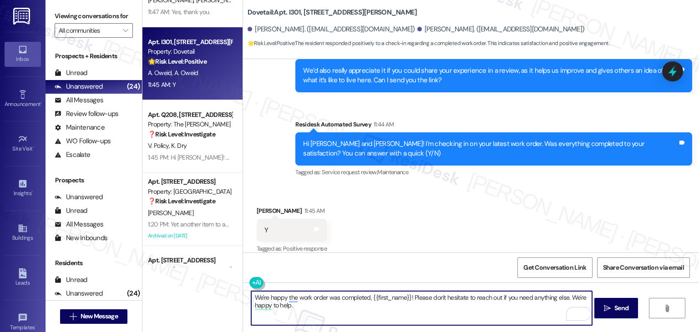
drag, startPoint x: 404, startPoint y: 297, endPoint x: 367, endPoint y: 296, distance: 36.9
click at [367, 296] on textarea "We're happy the work order was completed, {{first_name}}! Please don't hesitate…" at bounding box center [421, 308] width 341 height 34
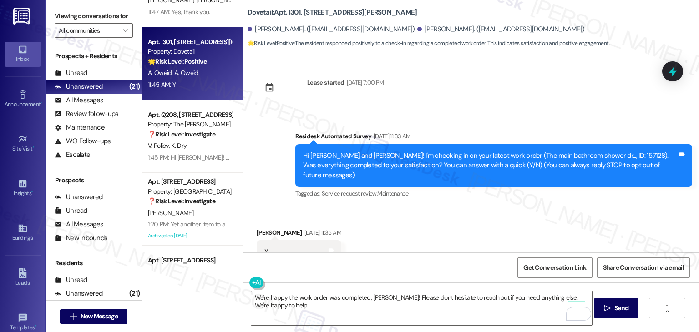
click at [448, 210] on div "Received via SMS [PERSON_NAME] [DATE] 11:35 AM Y Tags and notes Tagged as: Posi…" at bounding box center [471, 245] width 456 height 77
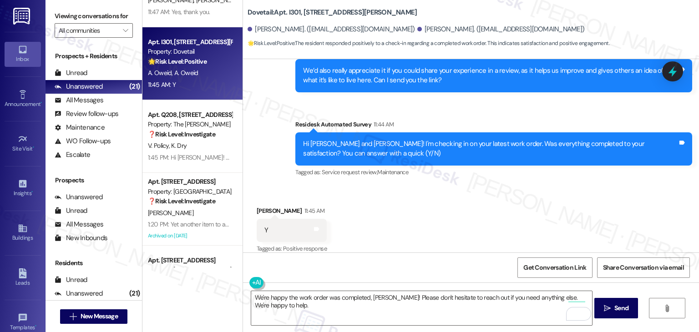
scroll to position [328, 0]
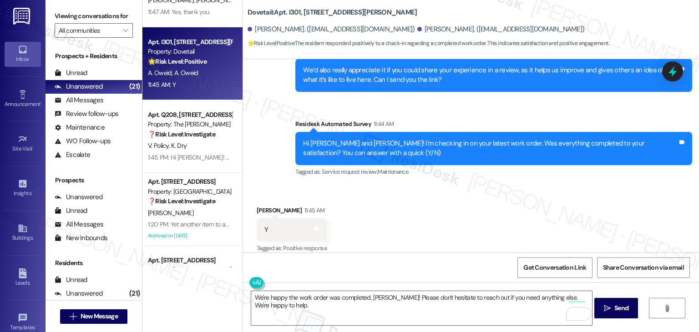
click at [447, 208] on div "Received via SMS [PERSON_NAME] 11:45 AM Y Tags and notes Tagged as: Positive re…" at bounding box center [471, 223] width 456 height 77
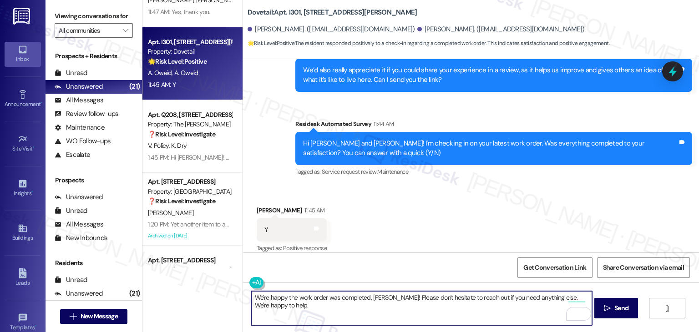
click at [406, 303] on textarea "We're happy the work order was completed, [PERSON_NAME]! Please don't hesitate …" at bounding box center [421, 308] width 341 height 34
click at [384, 297] on textarea "We're happy the work order was completed, [PERSON_NAME]! Please don't hesitate …" at bounding box center [421, 308] width 341 height 34
type textarea "We're happy the work order was completed, [PERSON_NAME]! Please don't hesitate …"
click at [466, 187] on div "Received via SMS [PERSON_NAME] 11:45 AM Y Tags and notes Tagged as: Positive re…" at bounding box center [471, 223] width 456 height 77
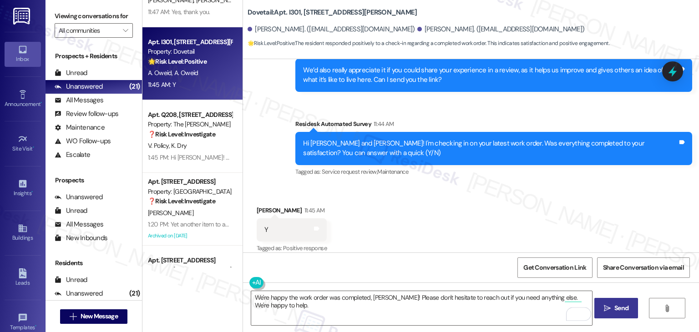
click at [619, 312] on span "Send" at bounding box center [621, 308] width 14 height 10
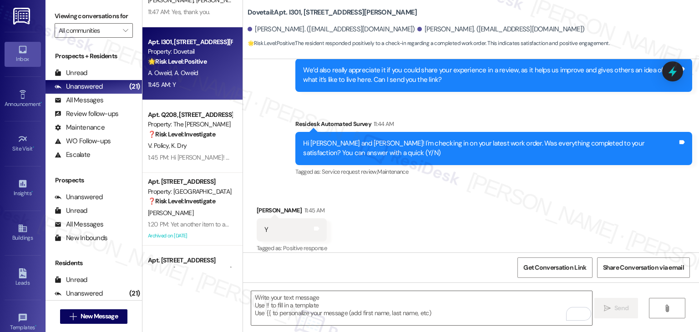
scroll to position [328, 0]
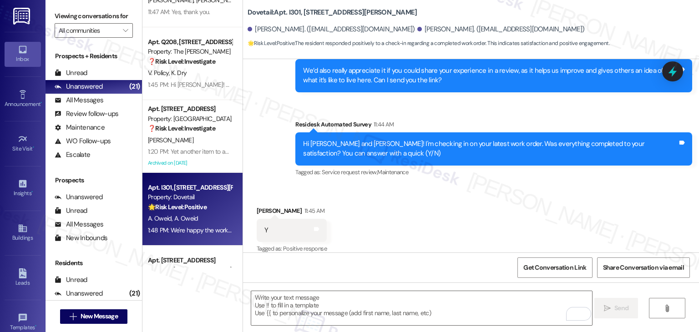
click at [459, 239] on div "Received via SMS [PERSON_NAME] 11:45 AM Y Tags and notes Tagged as: Positive re…" at bounding box center [471, 224] width 456 height 77
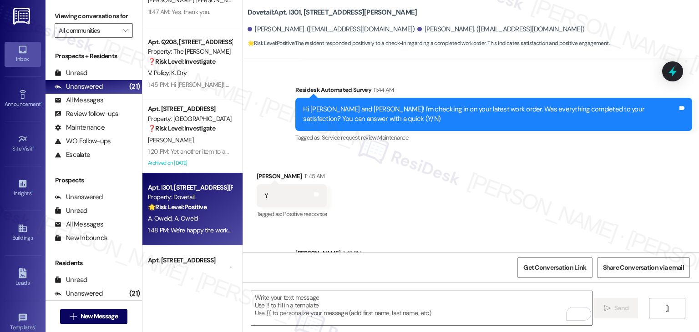
scroll to position [391, 0]
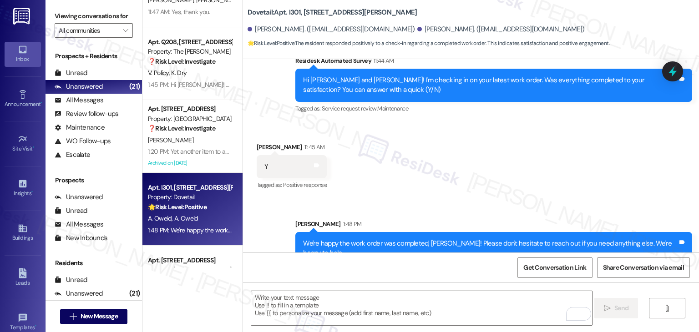
click at [460, 175] on div "Received via SMS [PERSON_NAME] 11:45 AM Y Tags and notes Tagged as: Positive re…" at bounding box center [471, 160] width 456 height 77
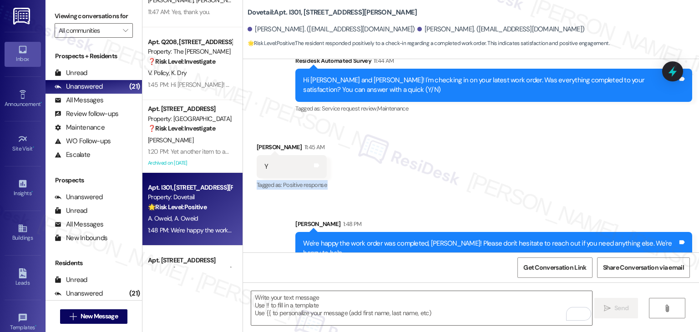
click at [460, 175] on div "Received via SMS [PERSON_NAME] 11:45 AM Y Tags and notes Tagged as: Positive re…" at bounding box center [471, 160] width 456 height 77
click at [465, 172] on div "Received via SMS [PERSON_NAME] 11:45 AM Y Tags and notes Tagged as: Positive re…" at bounding box center [471, 160] width 456 height 77
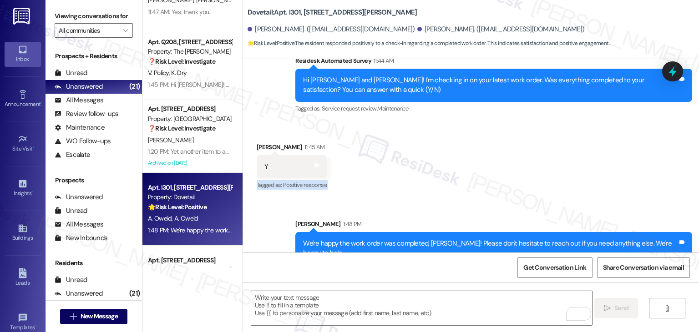
click at [465, 172] on div "Received via SMS [PERSON_NAME] 11:45 AM Y Tags and notes Tagged as: Positive re…" at bounding box center [471, 160] width 456 height 77
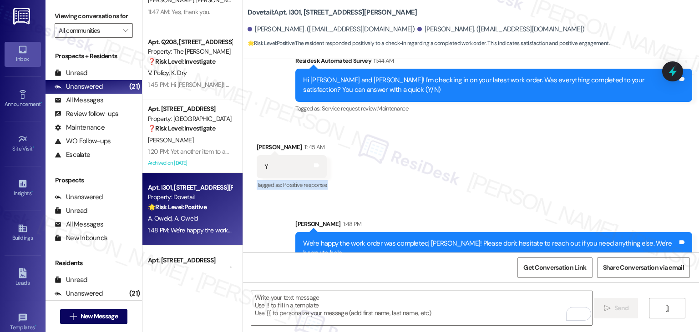
click at [465, 172] on div "Received via SMS [PERSON_NAME] 11:45 AM Y Tags and notes Tagged as: Positive re…" at bounding box center [471, 160] width 456 height 77
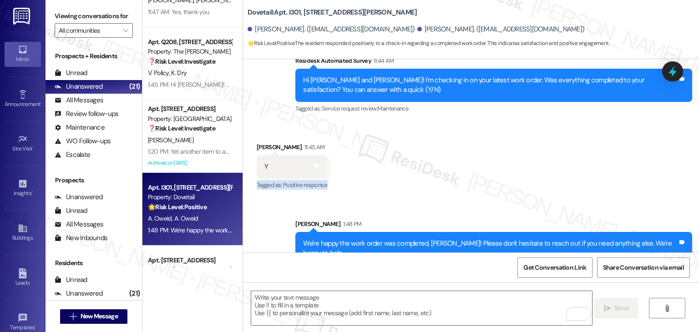
click at [465, 173] on div "Received via SMS [PERSON_NAME] 11:45 AM Y Tags and notes Tagged as: Positive re…" at bounding box center [471, 160] width 456 height 77
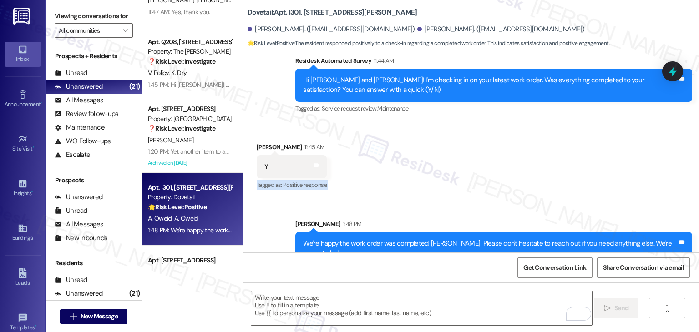
click at [465, 173] on div "Received via SMS [PERSON_NAME] 11:45 AM Y Tags and notes Tagged as: Positive re…" at bounding box center [471, 160] width 456 height 77
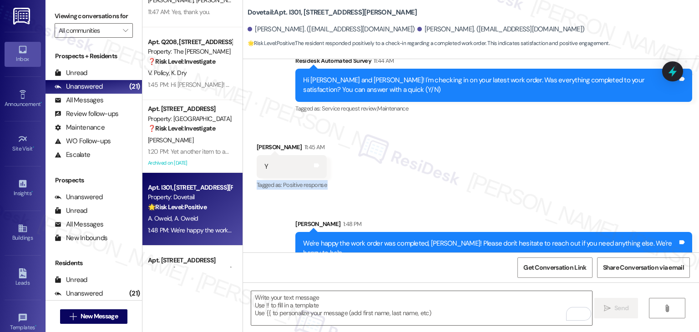
click at [465, 173] on div "Received via SMS [PERSON_NAME] 11:45 AM Y Tags and notes Tagged as: Positive re…" at bounding box center [471, 160] width 456 height 77
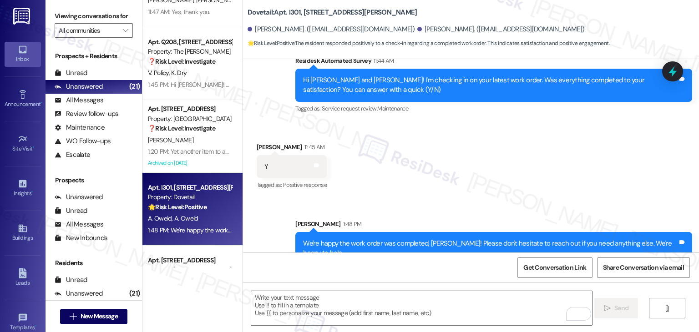
click at [465, 173] on div "Received via SMS [PERSON_NAME] 11:45 AM Y Tags and notes Tagged as: Positive re…" at bounding box center [471, 160] width 456 height 77
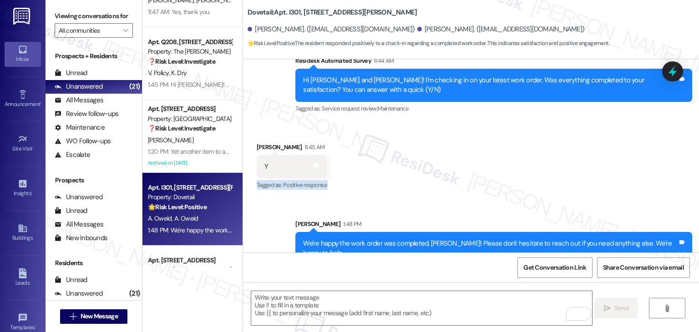
click at [465, 173] on div "Received via SMS [PERSON_NAME] 11:45 AM Y Tags and notes Tagged as: Positive re…" at bounding box center [471, 160] width 456 height 77
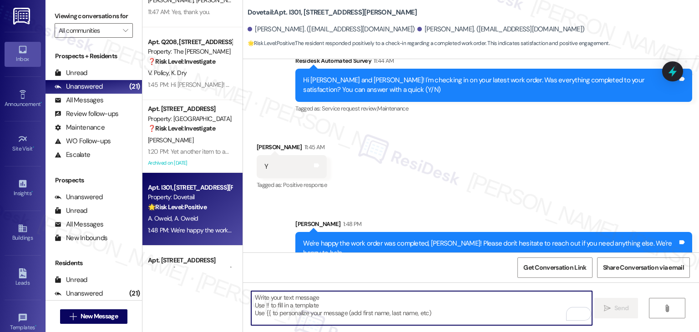
click at [342, 313] on textarea "To enrich screen reader interactions, please activate Accessibility in Grammarl…" at bounding box center [421, 308] width 341 height 34
paste textarea "Has {{property}} met your expectations so far? We would love to hear about your…"
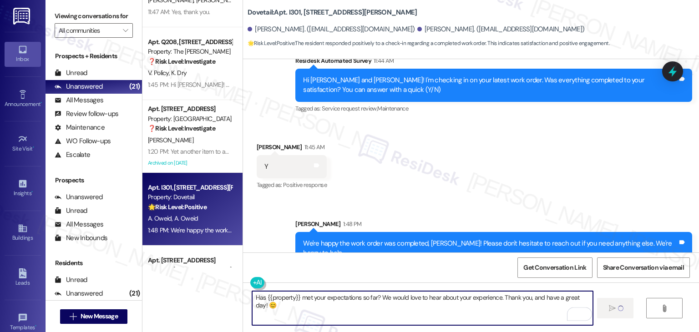
type textarea "Has {{property}} met your expectations so far? We would love to hear about your…"
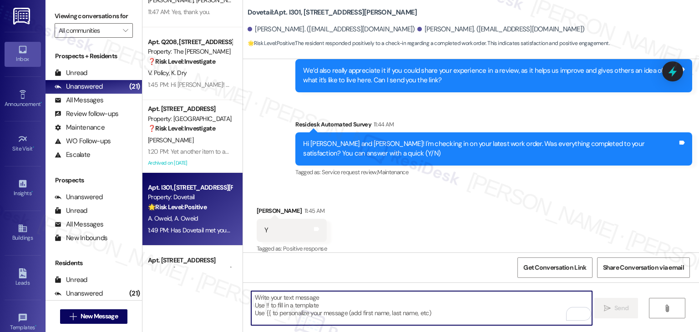
scroll to position [455, 0]
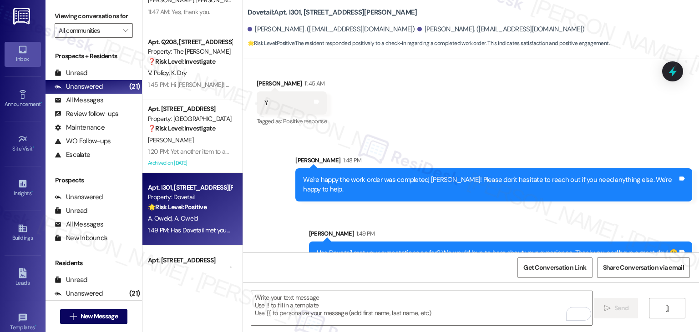
click at [485, 104] on div "Received via SMS [PERSON_NAME] 11:45 AM Y Tags and notes Tagged as: Positive re…" at bounding box center [471, 96] width 456 height 77
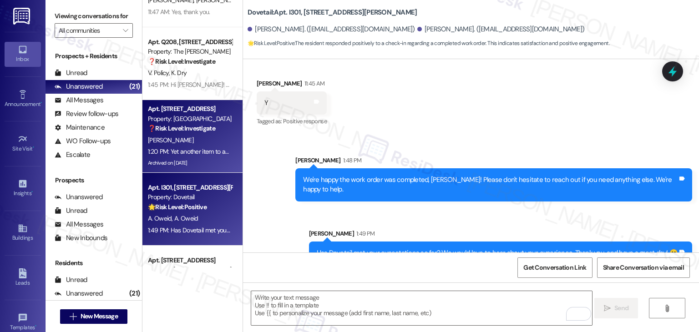
click at [175, 150] on div "1:20 PM: Yet another item to add to a growing list. Why did I not find out unti…" at bounding box center [472, 151] width 649 height 8
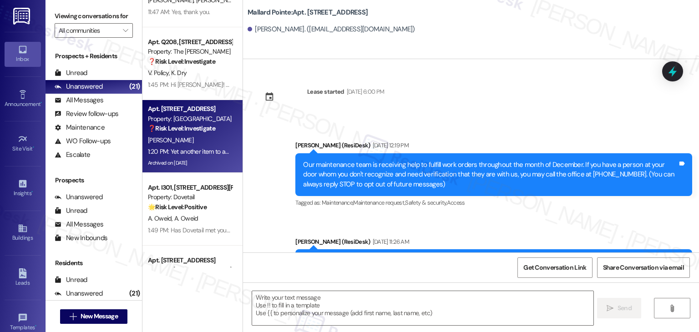
scroll to position [17429, 0]
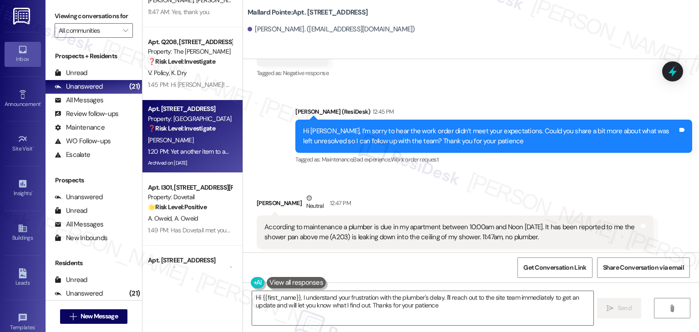
type textarea "Hi {{first_name}}, I understand your frustration with the plumber's delay. I'll…"
click at [457, 187] on div "Received via SMS [PERSON_NAME] Neutral 12:47 PM According to maintenance a plum…" at bounding box center [455, 228] width 410 height 82
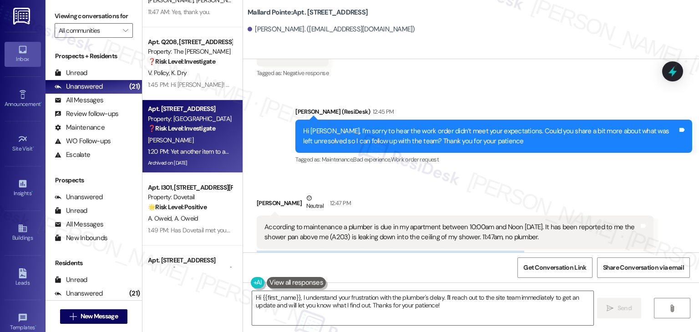
click at [457, 187] on div "Received via SMS [PERSON_NAME] Neutral 12:47 PM According to maintenance a plum…" at bounding box center [455, 228] width 410 height 82
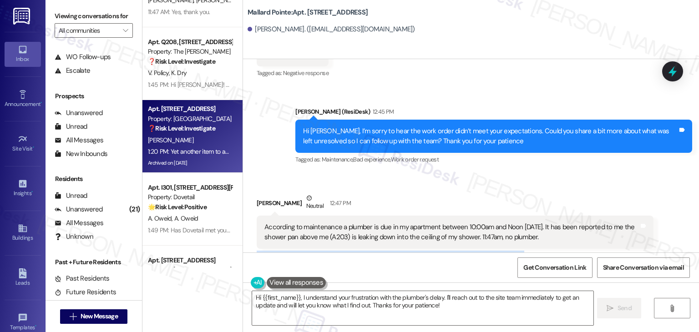
scroll to position [1261, 0]
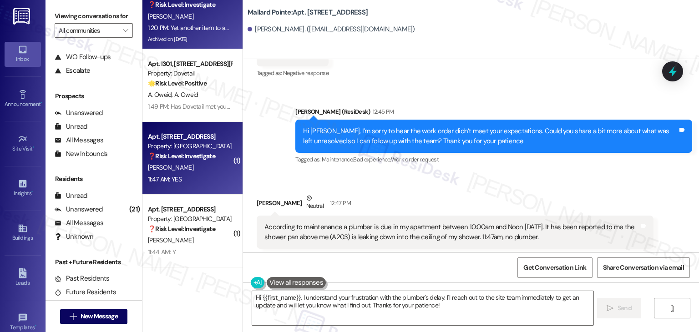
click at [187, 193] on div "Apt. [STREET_ADDRESS] Property: Mallard Pointe ❓ Risk Level: Investigate [PERSO…" at bounding box center [192, 158] width 100 height 73
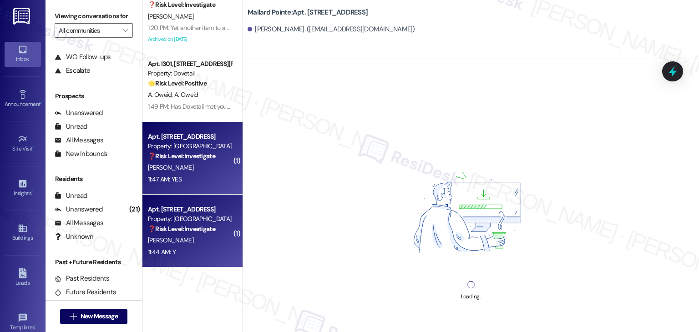
click at [182, 242] on div "[PERSON_NAME]" at bounding box center [190, 240] width 86 height 11
click at [177, 144] on div "Property: [GEOGRAPHIC_DATA]" at bounding box center [190, 147] width 84 height 10
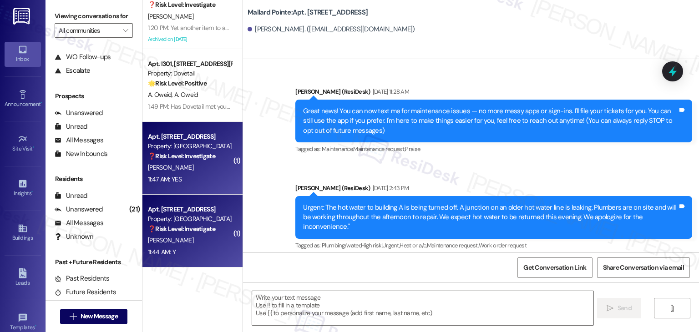
click at [181, 231] on strong "❓ Risk Level: Investigate" at bounding box center [181, 229] width 67 height 8
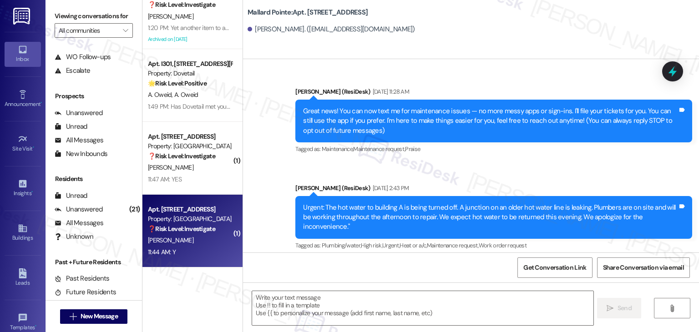
scroll to position [0, 0]
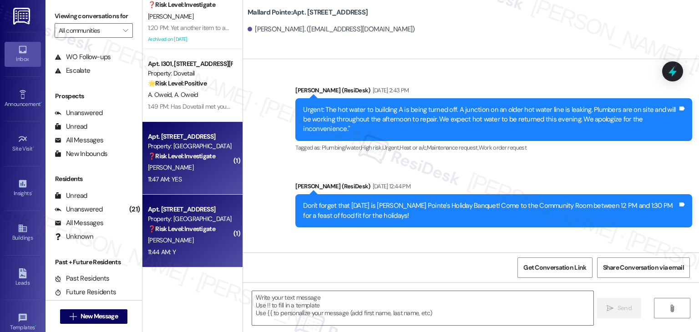
click at [202, 157] on strong "❓ Risk Level: Investigate" at bounding box center [181, 156] width 67 height 8
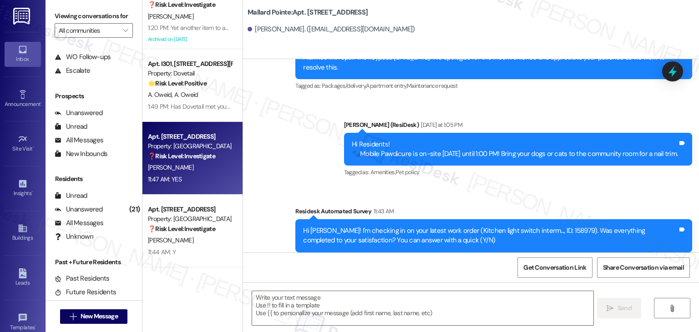
scroll to position [2394, 0]
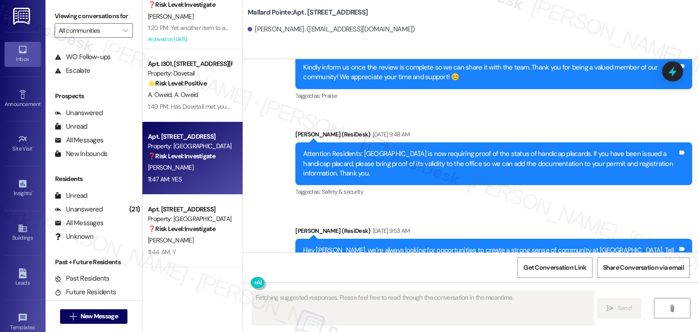
type textarea "Fetching suggested responses. Please feel free to read through the conversation…"
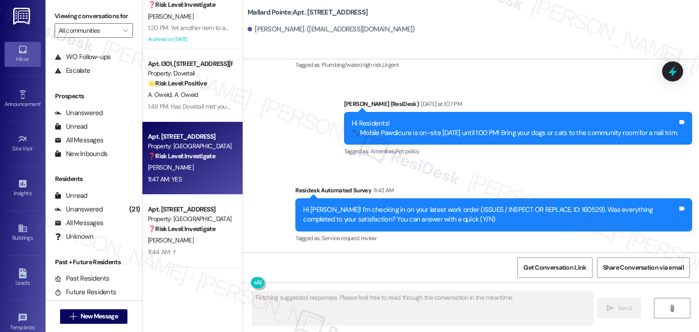
scroll to position [2332, 0]
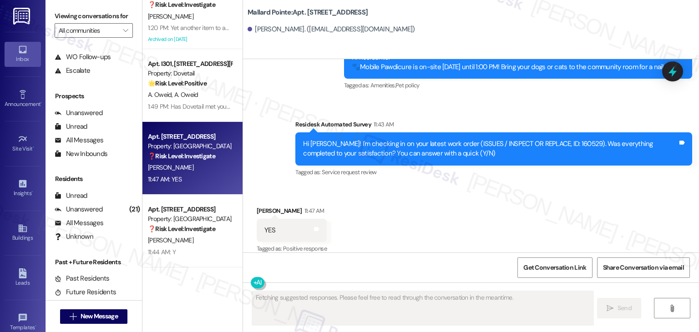
click at [384, 192] on div "Received via SMS [PERSON_NAME] 11:47 AM YES Tags and notes Tagged as: Positive …" at bounding box center [471, 224] width 456 height 77
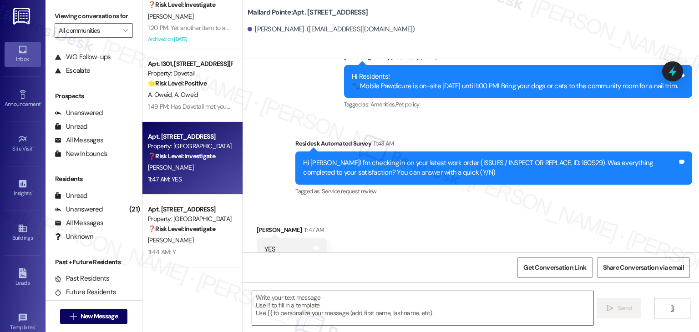
scroll to position [2332, 0]
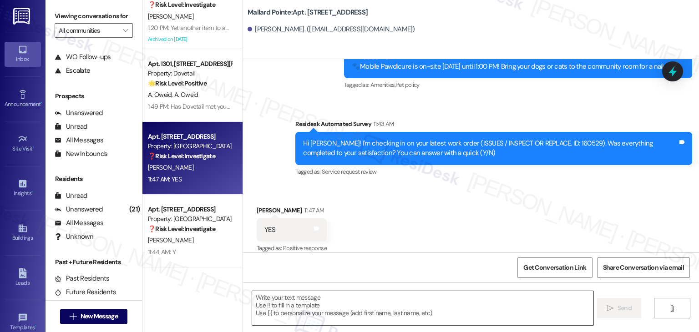
click at [282, 314] on textarea at bounding box center [422, 308] width 341 height 34
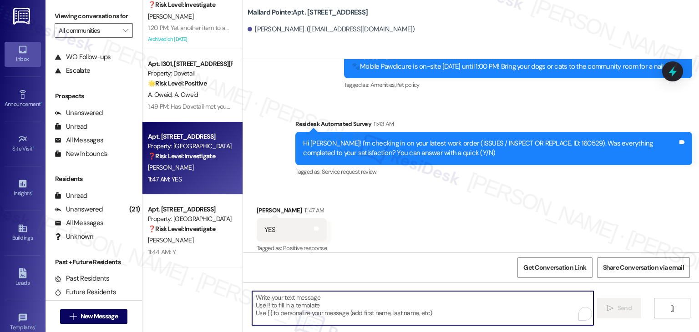
click at [289, 303] on textarea "To enrich screen reader interactions, please activate Accessibility in Grammarl…" at bounding box center [422, 308] width 341 height 34
paste textarea "Hi {{first_name}}, thanks for confirming! Glad to hear the work order — was res…"
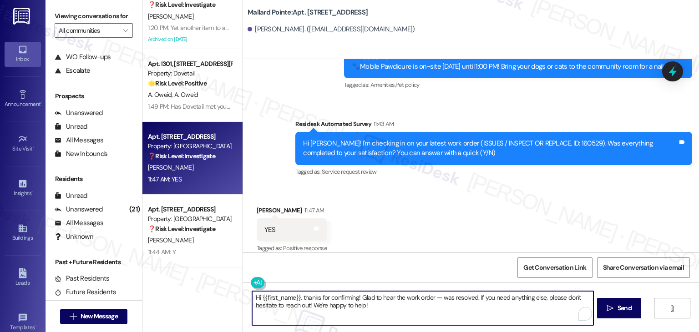
click at [292, 304] on textarea "Hi {{first_name}}, thanks for confirming! Glad to hear the work order — was res…" at bounding box center [422, 308] width 341 height 34
click at [294, 296] on textarea "Hi {{first_name}}, thanks for confirming! Glad to hear the work order — was res…" at bounding box center [421, 308] width 341 height 34
click at [552, 139] on div "Hi [PERSON_NAME]! I'm checking in on your latest work order (ISSUES / INSPECT O…" at bounding box center [490, 149] width 374 height 20
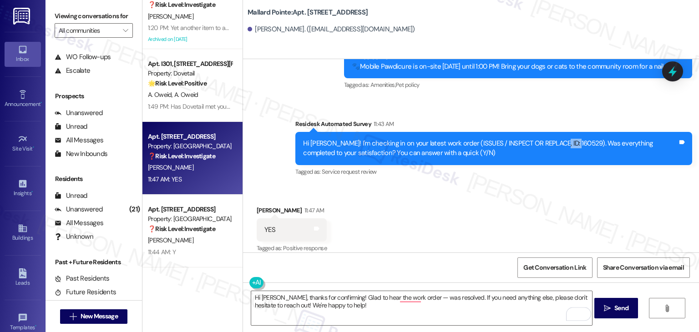
click at [552, 139] on div "Hi [PERSON_NAME]! I'm checking in on your latest work order (ISSUES / INSPECT O…" at bounding box center [490, 149] width 374 height 20
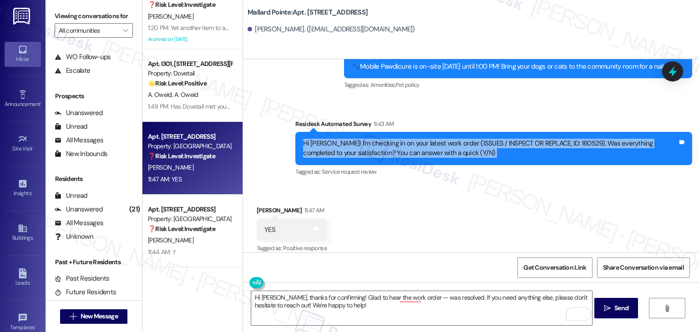
click at [552, 139] on div "Hi [PERSON_NAME]! I'm checking in on your latest work order (ISSUES / INSPECT O…" at bounding box center [490, 149] width 374 height 20
click at [561, 152] on div "Hi [PERSON_NAME]! I'm checking in on your latest work order (ISSUES / INSPECT O…" at bounding box center [493, 148] width 397 height 33
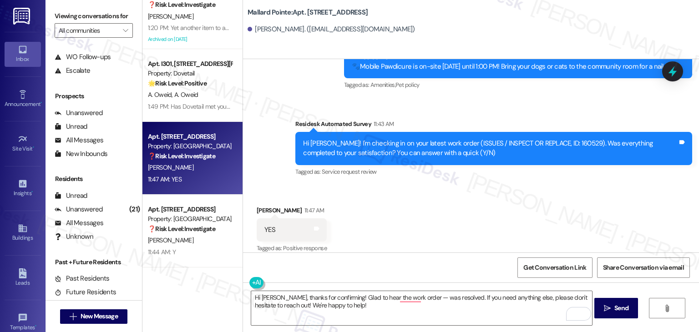
click at [506, 244] on div "Received via SMS [PERSON_NAME] 11:47 AM YES Tags and notes Tagged as: Positive …" at bounding box center [471, 223] width 456 height 77
click at [414, 297] on textarea "Hi [PERSON_NAME], thanks for confirming! Glad to hear the work order — was reso…" at bounding box center [421, 308] width 341 height 34
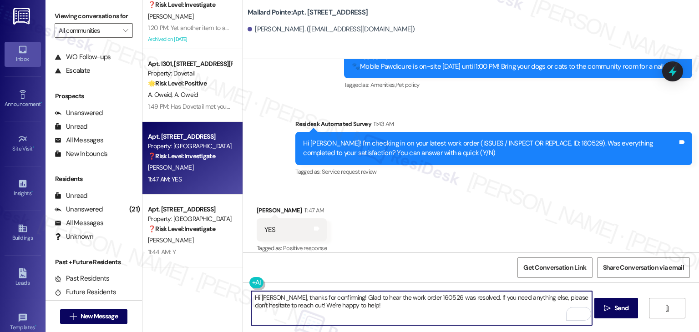
type textarea "Hi [PERSON_NAME], thanks for confirming! Glad to hear the work order 160526 was…"
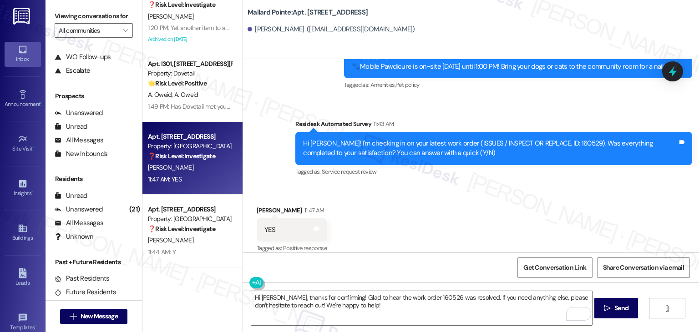
click at [457, 237] on div "Received via SMS [PERSON_NAME] 11:47 AM YES Tags and notes Tagged as: Positive …" at bounding box center [471, 223] width 456 height 77
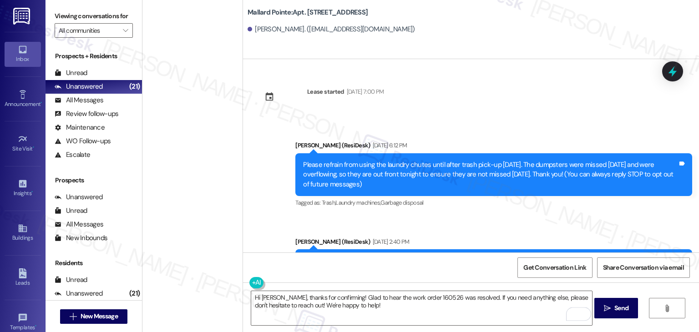
scroll to position [2332, 0]
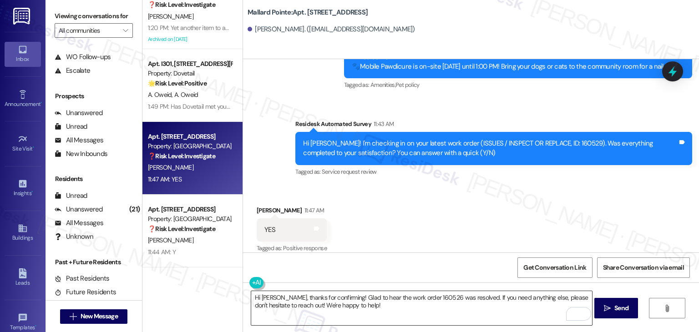
click at [410, 300] on textarea "Hi [PERSON_NAME], thanks for confirming! Glad to hear the work order 160526 was…" at bounding box center [421, 308] width 341 height 34
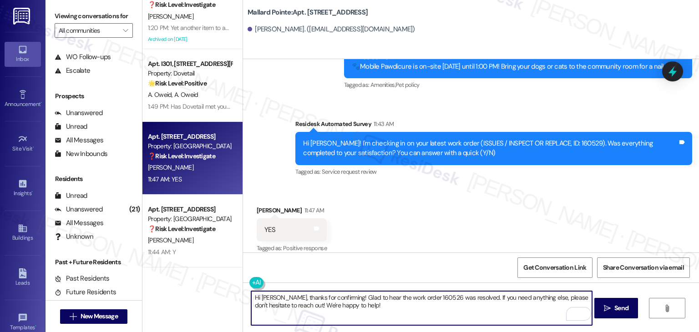
click at [257, 299] on textarea "Hi [PERSON_NAME], thanks for confirming! Glad to hear the work order 160526 was…" at bounding box center [421, 308] width 341 height 34
type textarea "Hi Michael, thanks for confirming! Glad to hear the work order 160526 was resol…"
click at [615, 310] on span "Send" at bounding box center [621, 308] width 14 height 10
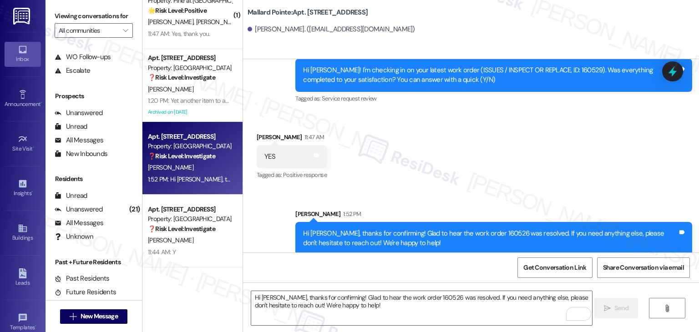
scroll to position [1116, 0]
click at [459, 170] on div "Received via SMS [PERSON_NAME] 11:47 AM YES Tags and notes Tagged as: Positive …" at bounding box center [471, 150] width 456 height 77
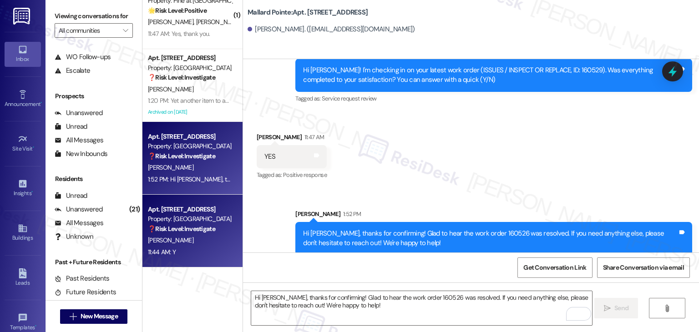
click at [186, 253] on div "11:44 AM: Y 11:44 AM: Y" at bounding box center [190, 252] width 86 height 11
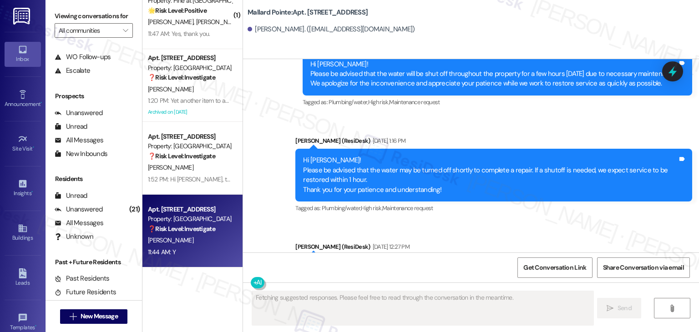
type textarea "Fetching suggested responses. Please feel free to read through the conversation…"
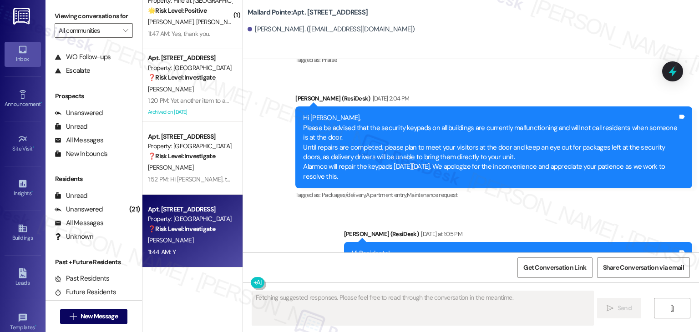
scroll to position [2394, 0]
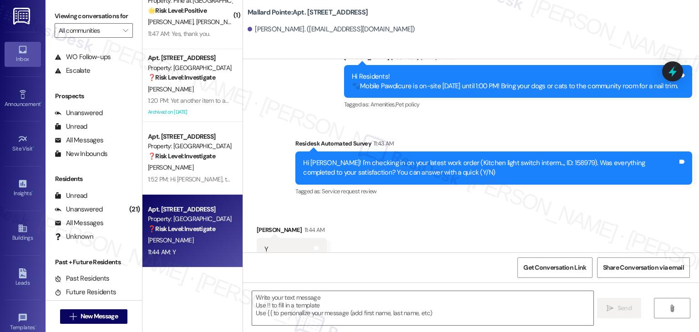
click at [440, 215] on div "Received via SMS Daniel Eakins 11:44 AM Y Tags and notes Tagged as: Positive re…" at bounding box center [471, 243] width 456 height 77
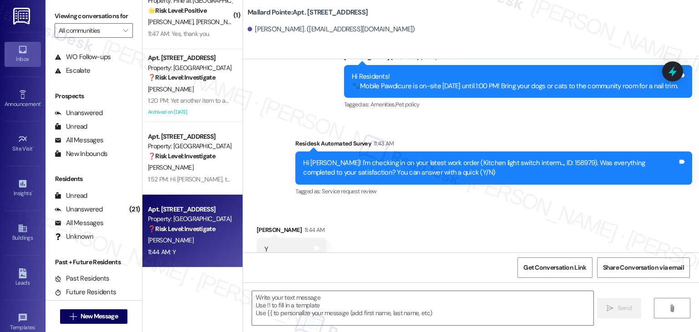
click at [440, 215] on div "Received via SMS Daniel Eakins 11:44 AM Y Tags and notes Tagged as: Positive re…" at bounding box center [471, 243] width 456 height 77
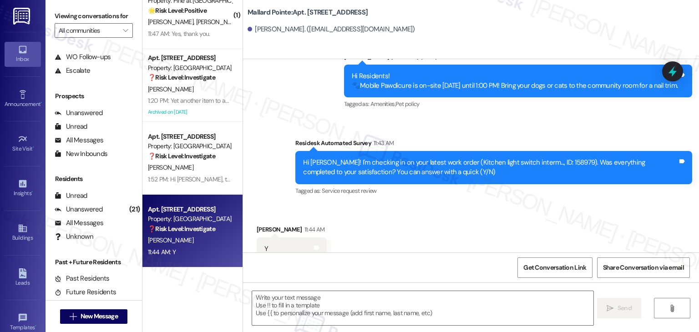
click at [423, 204] on div "Received via SMS Daniel Eakins 11:44 AM Y Tags and notes Tagged as: Positive re…" at bounding box center [471, 242] width 456 height 77
click at [273, 302] on textarea at bounding box center [422, 308] width 341 height 34
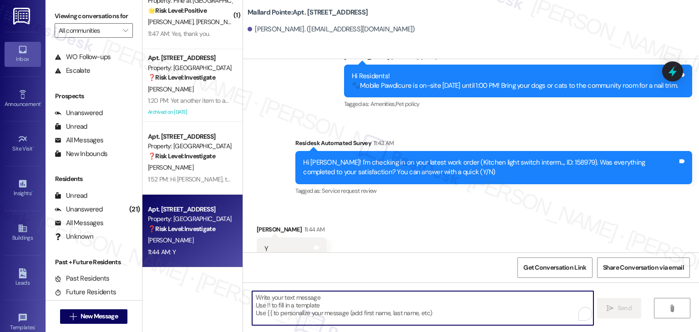
paste textarea "Hi {{first_name}}, thanks for confirming! Glad to hear the work order — was res…"
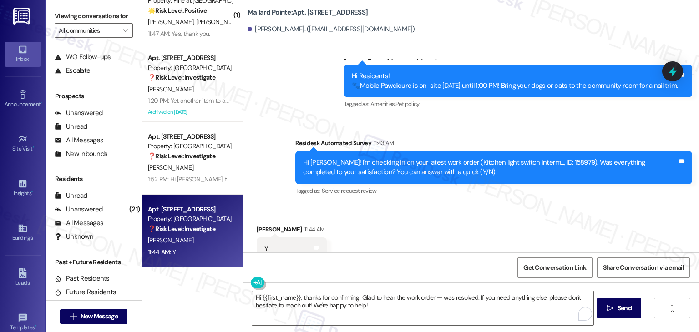
click at [384, 279] on div "Get Conversation Link Share Conversation via email" at bounding box center [471, 268] width 456 height 30
click at [397, 291] on textarea "Hi {{first_name}}, thanks for confirming! Glad to hear the work order — was res…" at bounding box center [421, 308] width 341 height 34
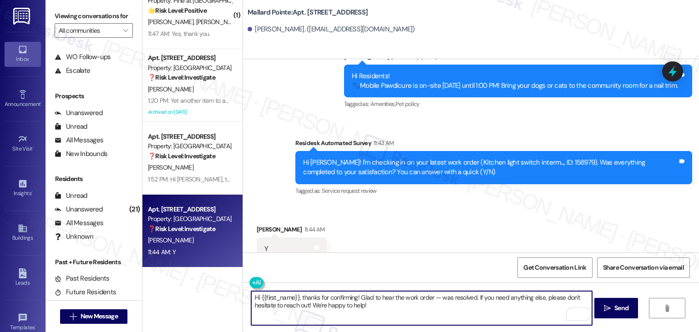
click at [410, 251] on div "Received via SMS Daniel Eakins 11:44 AM Y Tags and notes Tagged as: Positive re…" at bounding box center [471, 242] width 456 height 77
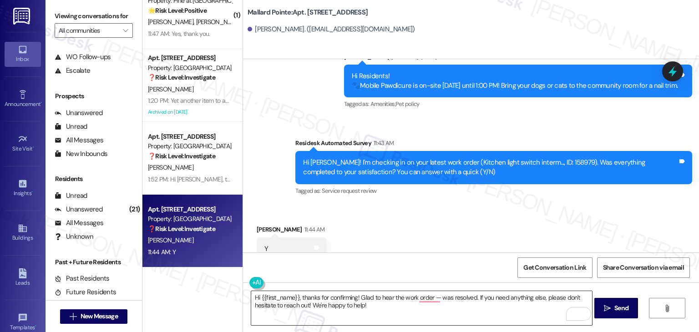
click at [460, 303] on textarea "Hi {{first_name}}, thanks for confirming! Glad to hear the work order — was res…" at bounding box center [421, 308] width 341 height 34
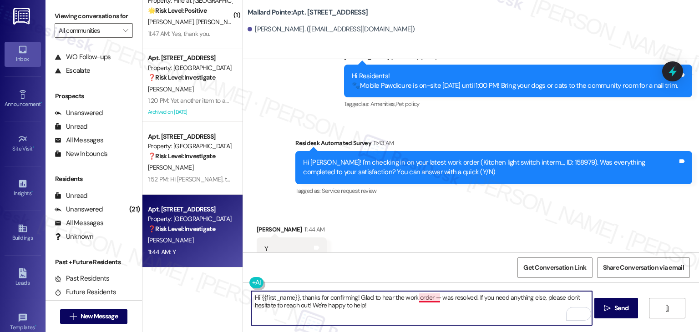
click at [430, 296] on textarea "Hi {{first_name}}, thanks for confirming! Glad to hear the work order — was res…" at bounding box center [421, 308] width 341 height 34
click at [435, 300] on textarea "Hi {{first_name}}, thanks for confirming! Glad to hear the work order — was res…" at bounding box center [421, 308] width 341 height 34
type textarea "Hi {{first_name}}, thanks for confirming! Glad to hear the work order 158979 wa…"
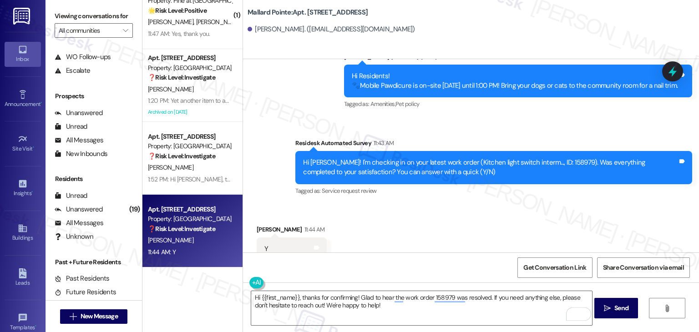
click at [393, 288] on div "Hi {{first_name}}, thanks for confirming! Glad to hear the work order 158979 wa…" at bounding box center [471, 317] width 456 height 68
click at [448, 221] on div "Received via SMS Daniel Eakins 11:44 AM Y Tags and notes Tagged as: Positive re…" at bounding box center [471, 242] width 456 height 77
click at [617, 303] on span "Send" at bounding box center [621, 308] width 14 height 10
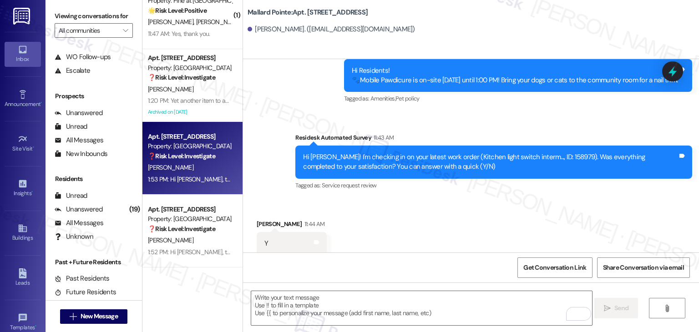
scroll to position [2468, 0]
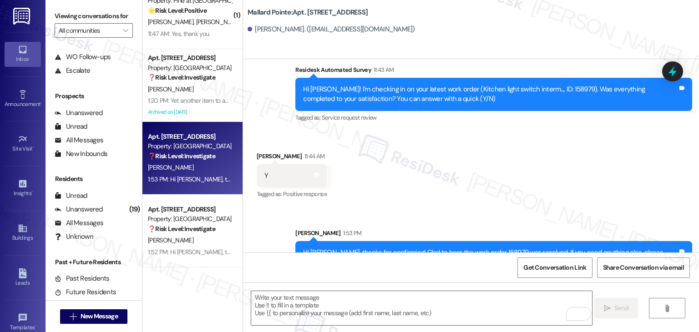
click at [531, 164] on div "Received via SMS Daniel Eakins 11:44 AM Y Tags and notes Tagged as: Positive re…" at bounding box center [471, 169] width 456 height 77
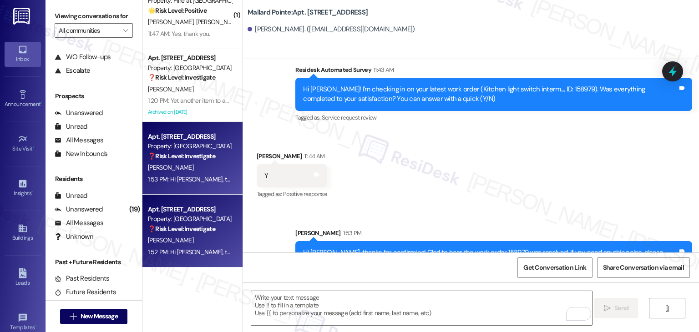
scroll to position [1025, 0]
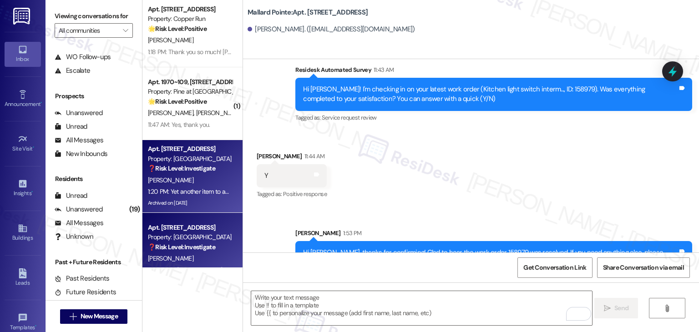
click at [210, 194] on div "1:20 PM: Yet another item to add to a growing list. Why did I not find out unti…" at bounding box center [472, 191] width 649 height 8
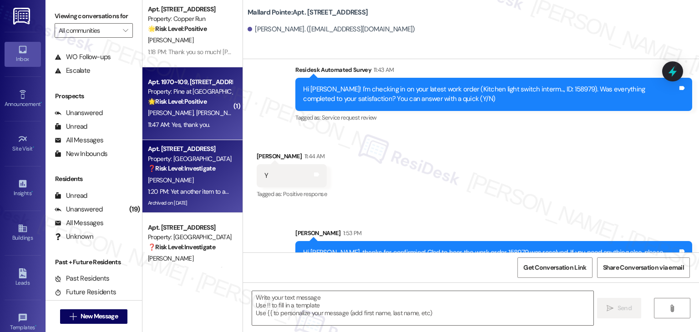
click at [204, 122] on div "11:47 AM: Yes, thank you. 11:47 AM: Yes, thank you." at bounding box center [190, 124] width 86 height 11
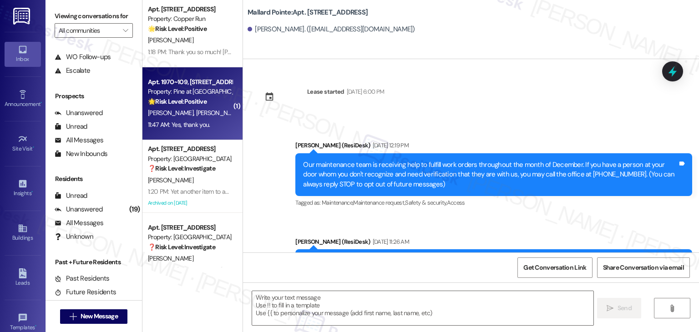
type textarea "Fetching suggested responses. Please feel free to read through the conversation…"
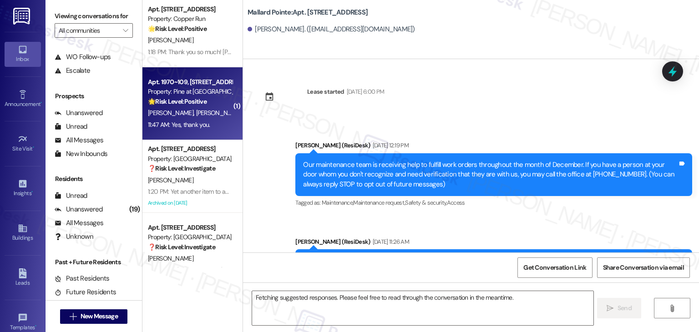
scroll to position [17429, 0]
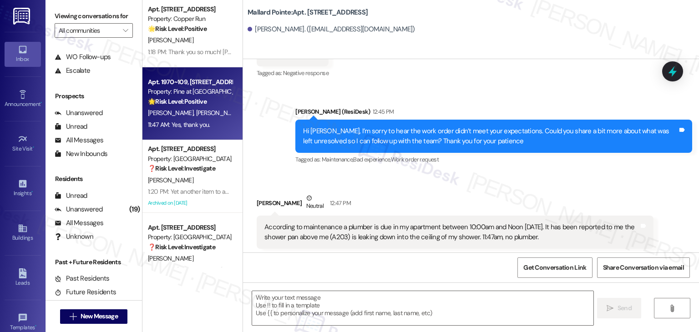
click at [412, 173] on div "Received via SMS Lori Corbett Neutral 12:47 PM According to maintenance a plumb…" at bounding box center [471, 269] width 456 height 192
click at [125, 31] on button "" at bounding box center [125, 30] width 15 height 15
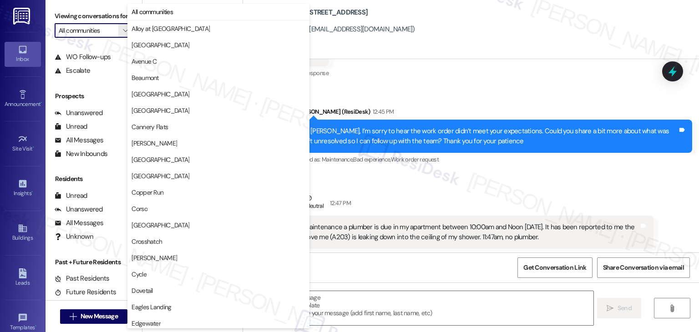
click at [477, 56] on div "Mallard Pointe: Apt. A103, 508 Bldg A E 50th St Lori Corbett. (loriacorbett@icl…" at bounding box center [471, 29] width 456 height 59
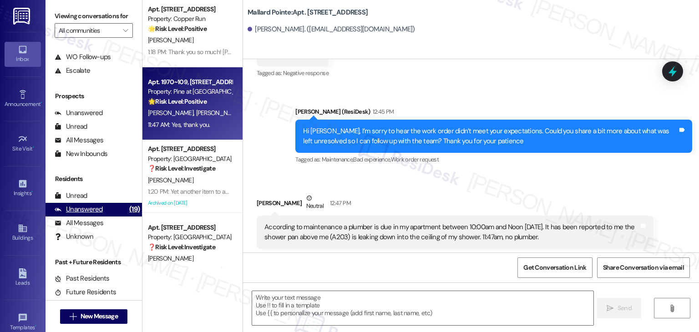
click at [102, 212] on div "Unanswered (19)" at bounding box center [94, 210] width 96 height 14
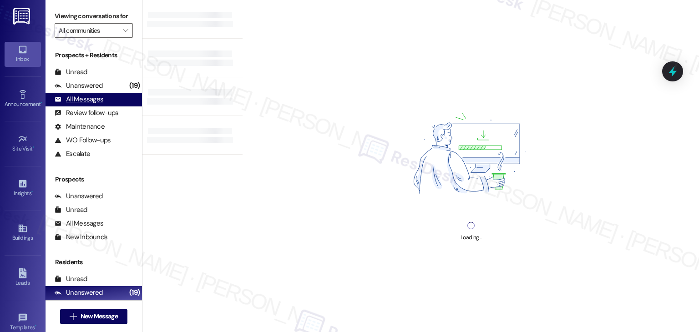
scroll to position [0, 0]
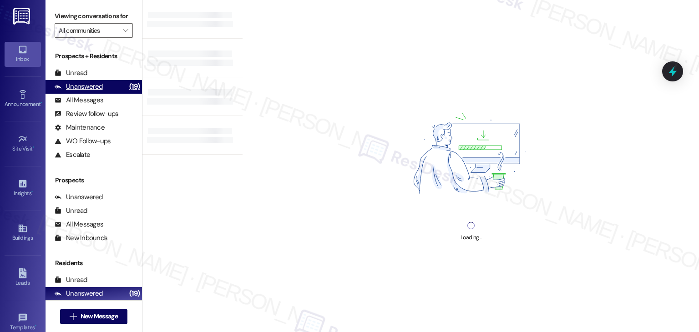
click at [111, 88] on div "Unanswered (19)" at bounding box center [94, 87] width 96 height 14
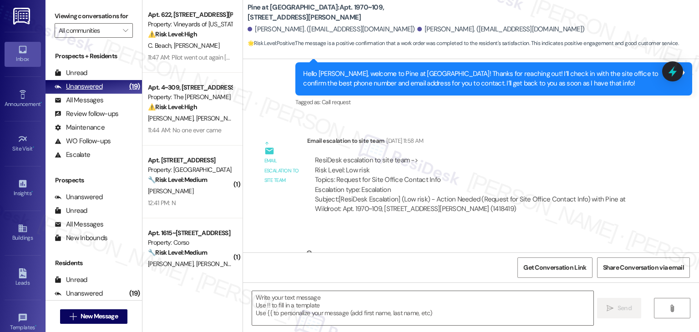
type textarea "Fetching suggested responses. Please feel free to read through the conversation…"
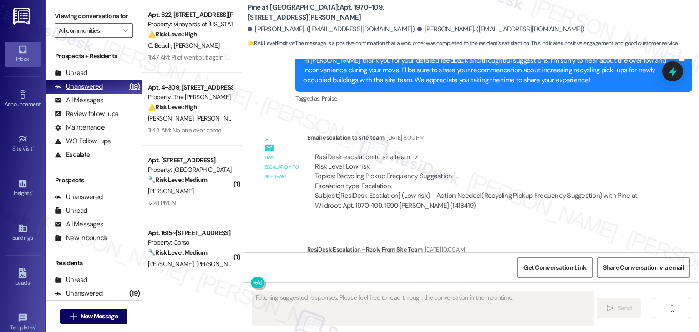
scroll to position [940, 0]
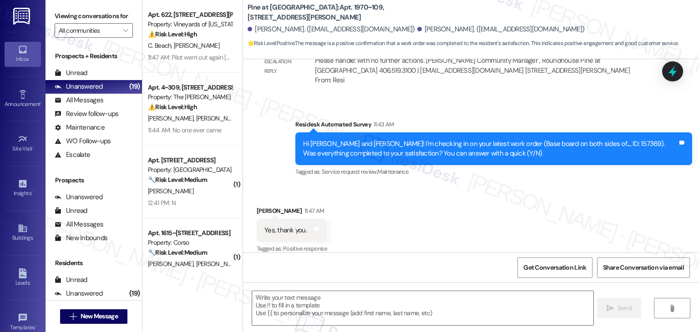
click at [385, 226] on div "Received via SMS Richard Friary 11:47 AM Yes, thank you. Tags and notes Tagged …" at bounding box center [471, 224] width 456 height 77
click at [388, 203] on div "Received via SMS Richard Friary 11:47 AM Yes, thank you. Tags and notes Tagged …" at bounding box center [471, 224] width 456 height 77
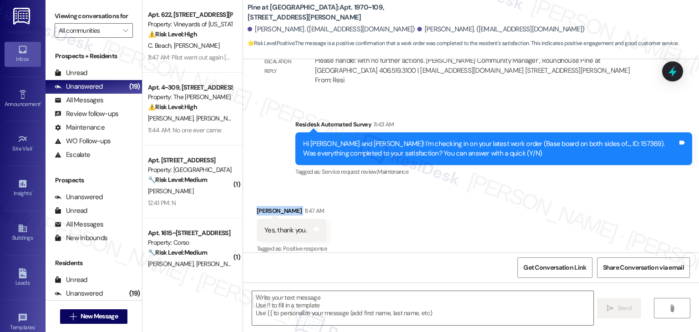
click at [388, 203] on div "Received via SMS Richard Friary 11:47 AM Yes, thank you. Tags and notes Tagged …" at bounding box center [471, 224] width 456 height 77
click at [389, 204] on div "Received via SMS Richard Friary 11:47 AM Yes, thank you. Tags and notes Tagged …" at bounding box center [471, 224] width 456 height 77
click at [389, 205] on div "Received via SMS Richard Friary 11:47 AM Yes, thank you. Tags and notes Tagged …" at bounding box center [471, 224] width 456 height 77
drag, startPoint x: 430, startPoint y: 247, endPoint x: 430, endPoint y: 208, distance: 38.7
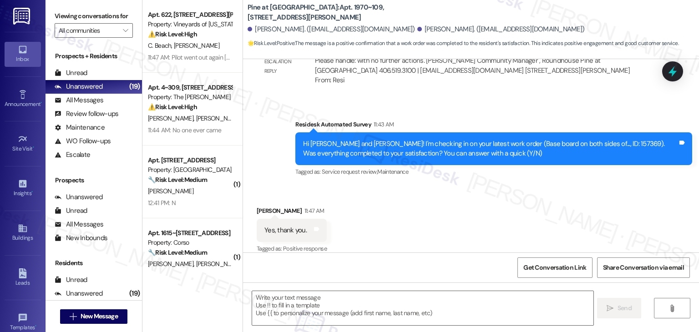
click at [430, 246] on div "Received via SMS Richard Friary 11:47 AM Yes, thank you. Tags and notes Tagged …" at bounding box center [471, 224] width 456 height 77
click at [430, 189] on div "Received via SMS Richard Friary 11:47 AM Yes, thank you. Tags and notes Tagged …" at bounding box center [471, 224] width 456 height 77
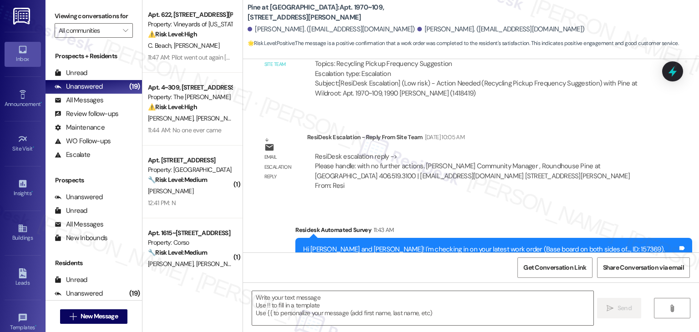
scroll to position [804, 0]
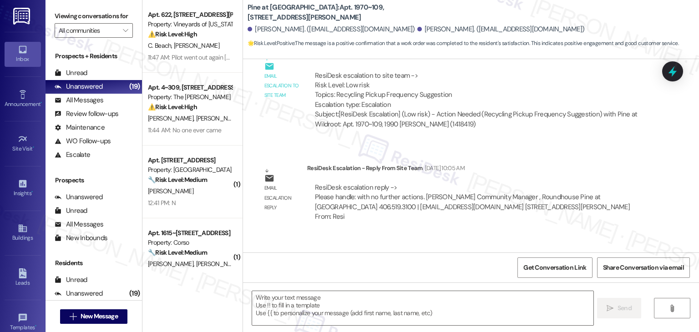
click at [504, 148] on div "Lease started Jul 06, 2025 at 7:00 PM Survey, sent via SMS Residesk Automated S…" at bounding box center [471, 155] width 456 height 193
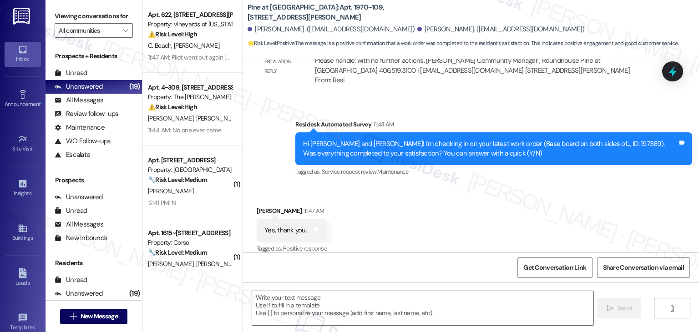
scroll to position [941, 0]
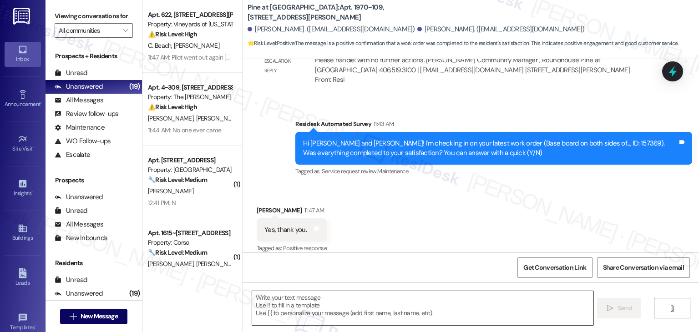
click at [346, 299] on textarea at bounding box center [422, 308] width 341 height 34
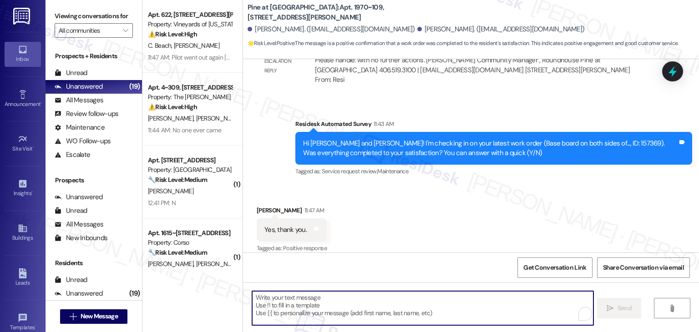
click at [339, 308] on textarea "To enrich screen reader interactions, please activate Accessibility in Grammarl…" at bounding box center [422, 308] width 341 height 34
paste textarea "Hi {{first_name}}, thanks for confirming! Glad to hear the work order — was res…"
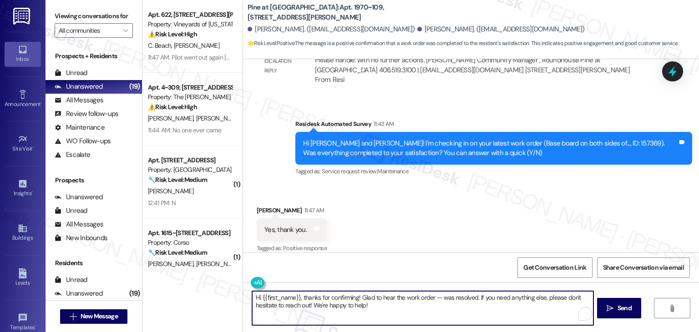
click at [265, 295] on textarea "Hi {{first_name}}, thanks for confirming! Glad to hear the work order — was res…" at bounding box center [422, 308] width 341 height 34
click at [579, 139] on div "Hi Richard and Diane! I'm checking in on your latest work order (Base board on …" at bounding box center [490, 149] width 374 height 20
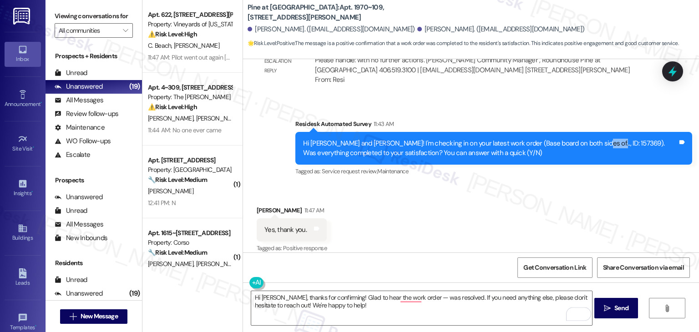
click at [579, 139] on div "Hi Richard and Diane! I'm checking in on your latest work order (Base board on …" at bounding box center [490, 149] width 374 height 20
copy div "157369"
click at [457, 246] on div "Received via SMS Richard Friary 11:47 AM Yes, thank you. Tags and notes Tagged …" at bounding box center [471, 223] width 456 height 77
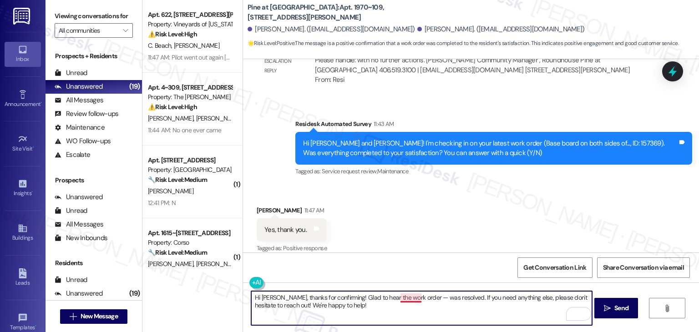
click at [416, 294] on textarea "Hi Richard, thanks for confirming! Glad to hear the work order — was resolved. …" at bounding box center [421, 308] width 341 height 34
type textarea "Hi Richard, thanks for confirming! Glad to hear the work order 157369 was resol…"
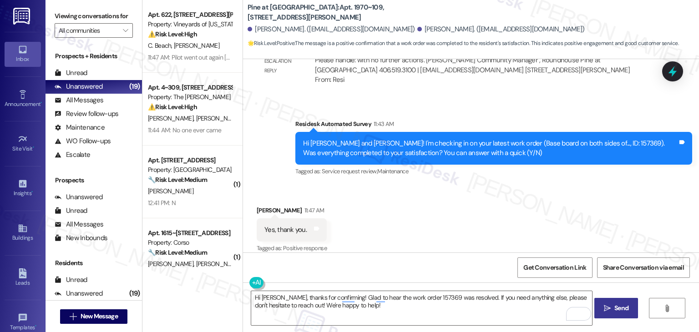
click at [620, 308] on span "Send" at bounding box center [621, 308] width 14 height 10
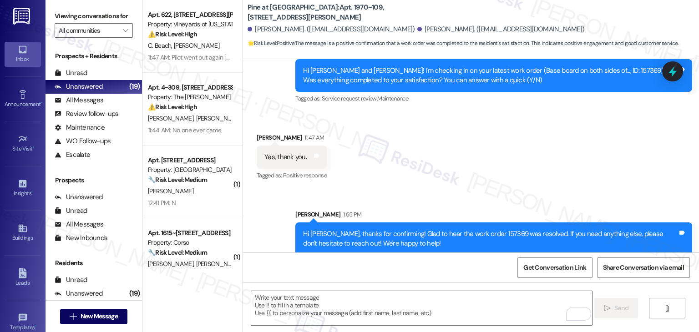
scroll to position [1014, 0]
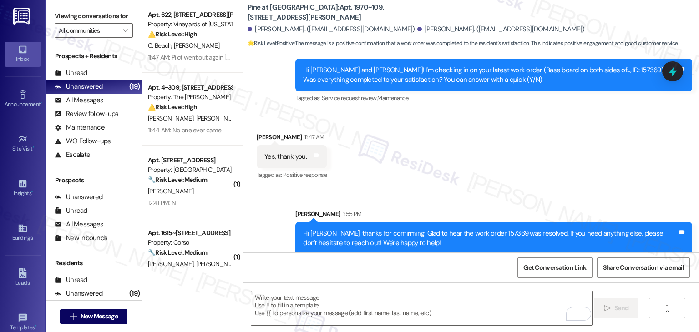
click at [507, 159] on div "Received via SMS Richard Friary 11:47 AM Yes, thank you. Tags and notes Tagged …" at bounding box center [471, 150] width 456 height 77
click at [481, 149] on div "Received via SMS Richard Friary 11:47 AM Yes, thank you. Tags and notes Tagged …" at bounding box center [471, 150] width 456 height 77
click at [348, 293] on textarea "To enrich screen reader interactions, please activate Accessibility in Grammarl…" at bounding box center [421, 308] width 341 height 34
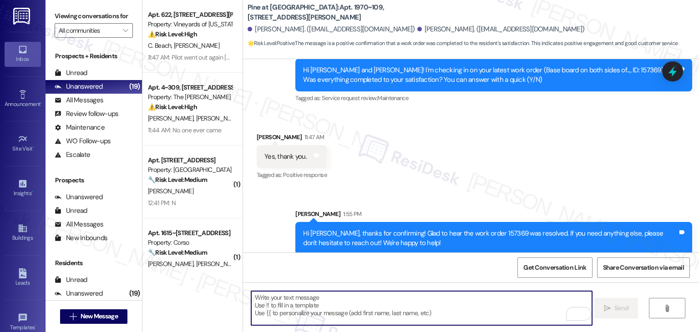
click at [340, 301] on textarea "To enrich screen reader interactions, please activate Accessibility in Grammarl…" at bounding box center [421, 308] width 341 height 34
paste textarea "Has {{property}} met your expectations so far? We would love to hear about your…"
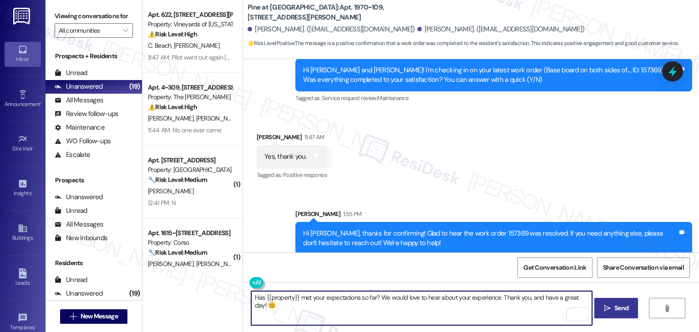
type textarea "Has {{property}} met your expectations so far? We would love to hear about your…"
click at [374, 270] on div "Get Conversation Link Share Conversation via email" at bounding box center [471, 268] width 456 height 30
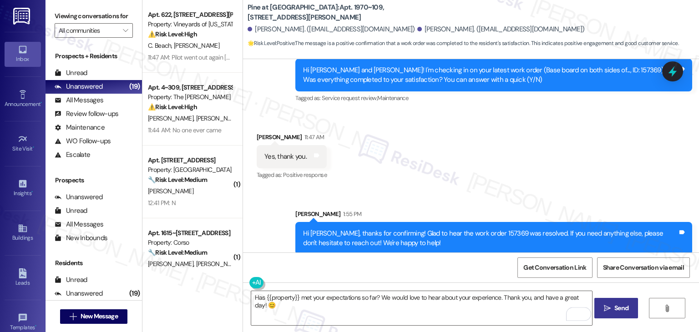
click at [612, 306] on span "Send" at bounding box center [621, 308] width 18 height 10
click at [524, 135] on div "Received via SMS Richard Friary 11:47 AM Yes, thank you. Tags and notes Tagged …" at bounding box center [471, 150] width 456 height 77
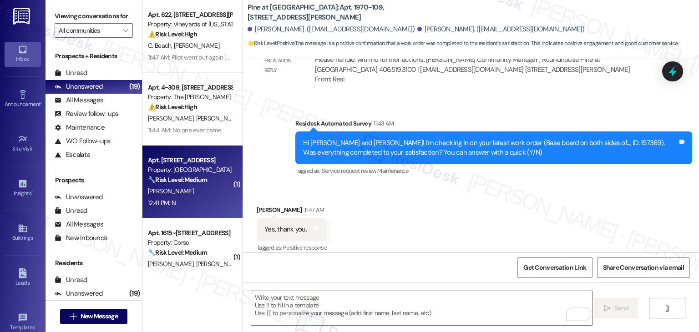
scroll to position [940, 0]
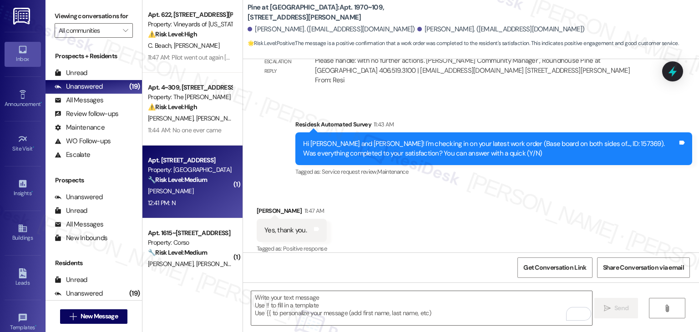
click at [195, 197] on div "12:41 PM: N 12:41 PM: N" at bounding box center [190, 202] width 86 height 11
type textarea "Fetching suggested responses. Please feel free to read through the conversation…"
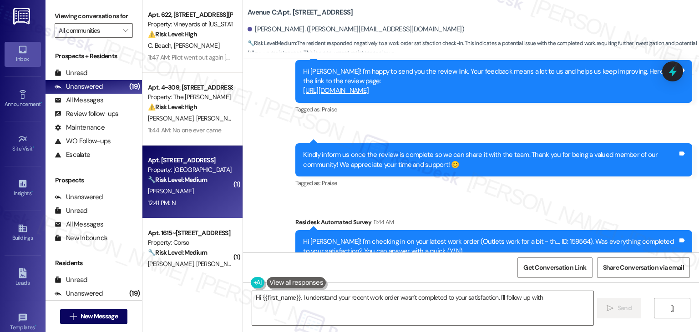
scroll to position [688, 0]
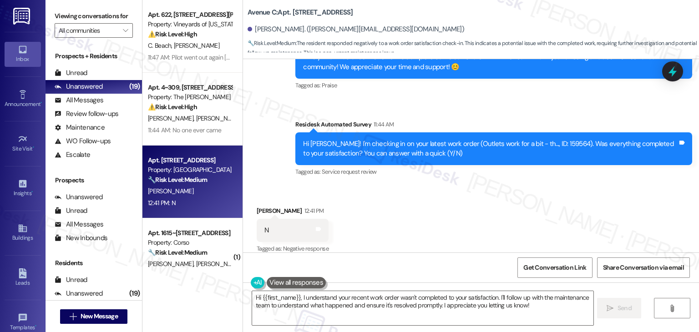
click at [409, 202] on div "Received via SMS Doryne Nelson 12:41 PM N Tags and notes Tagged as: Negative re…" at bounding box center [471, 224] width 456 height 77
click at [409, 201] on div "Received via SMS Doryne Nelson 12:41 PM N Tags and notes Tagged as: Negative re…" at bounding box center [471, 224] width 456 height 77
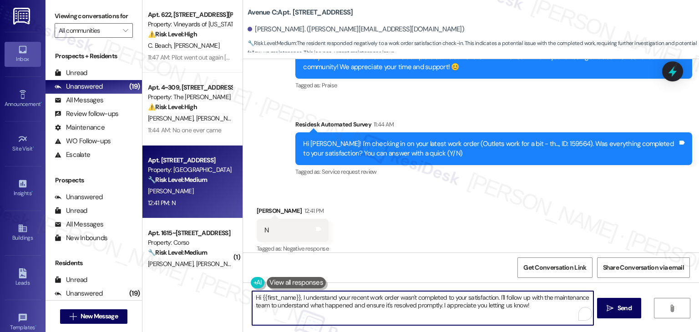
drag, startPoint x: 531, startPoint y: 306, endPoint x: 437, endPoint y: 303, distance: 93.8
click at [437, 303] on textarea "Hi {{first_name}}, I understand your recent work order wasn't completed to your…" at bounding box center [422, 308] width 341 height 34
paste textarea "Can you provide more details about what wasn't addressed so I can follow up app…"
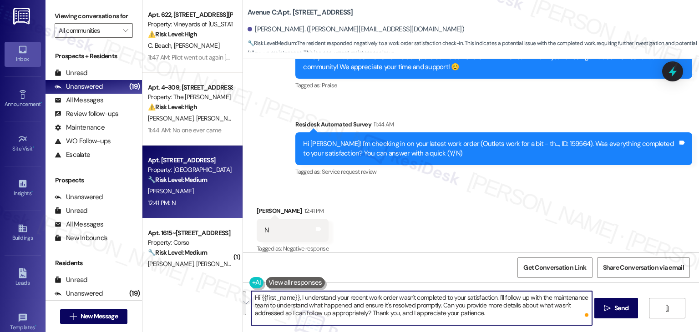
drag, startPoint x: 480, startPoint y: 312, endPoint x: 294, endPoint y: 288, distance: 188.1
click at [294, 291] on div "Hi {{first_name}}, I understand your recent work order wasn't completed to your…" at bounding box center [417, 308] width 342 height 35
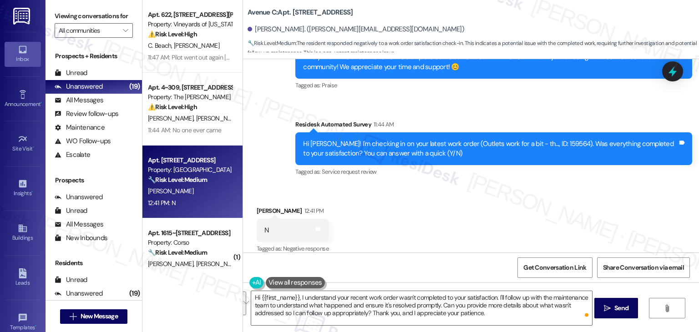
drag, startPoint x: 297, startPoint y: 281, endPoint x: 313, endPoint y: 281, distance: 15.9
click at [298, 281] on button at bounding box center [295, 282] width 59 height 11
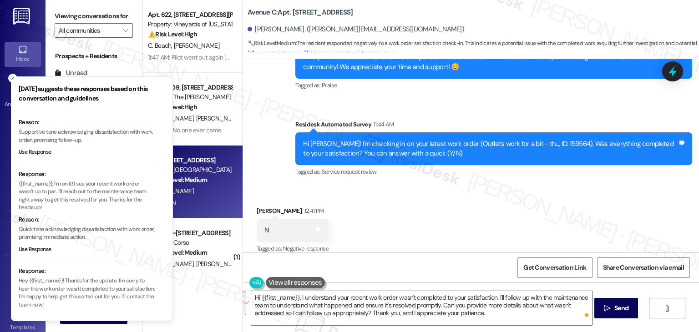
scroll to position [104, 0]
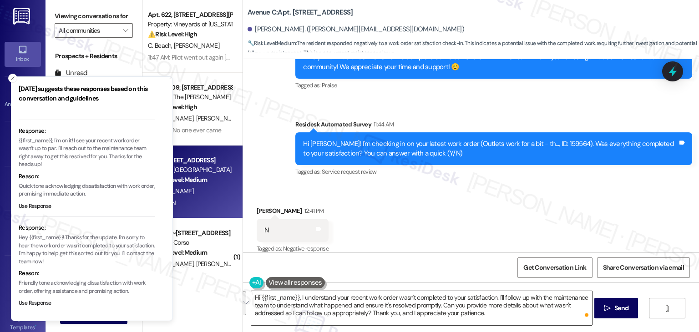
click at [478, 314] on textarea "Hi {{first_name}}, I understand your recent work order wasn't completed to your…" at bounding box center [421, 308] width 341 height 34
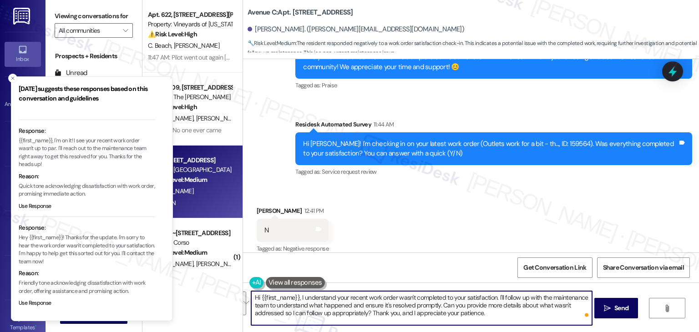
drag, startPoint x: 509, startPoint y: 311, endPoint x: 296, endPoint y: 298, distance: 213.8
click at [296, 298] on textarea "Hi {{first_name}}, I understand your recent work order wasn't completed to your…" at bounding box center [421, 308] width 341 height 34
click at [10, 76] on icon "Close toast" at bounding box center [12, 78] width 5 height 5
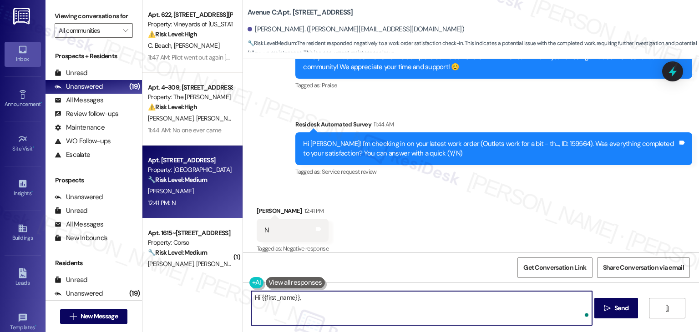
paste textarea "I’m sorry to hear your recent work order didn’t meet your expectations. I’ll fo…"
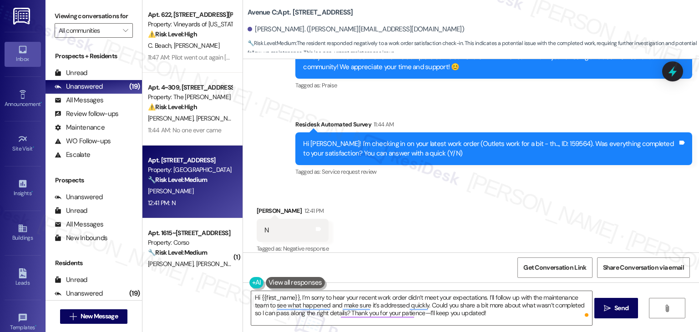
click at [507, 214] on div "Received via SMS Doryne Nelson 12:41 PM N Tags and notes Tagged as: Negative re…" at bounding box center [471, 224] width 456 height 77
click at [627, 311] on span "Send" at bounding box center [621, 308] width 14 height 10
type textarea "Fetching suggested responses. Please feel free to read through the conversation…"
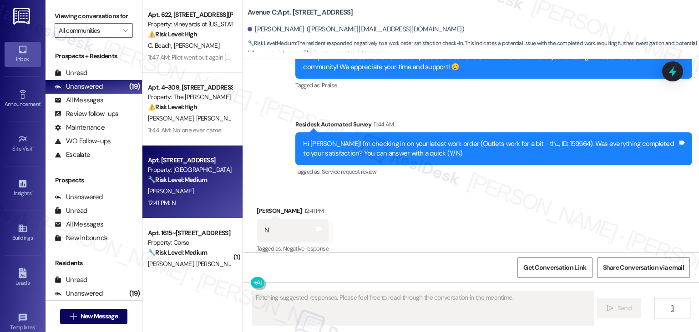
click at [536, 215] on div "Received via SMS Doryne Nelson 12:41 PM N Tags and notes Tagged as: Negative re…" at bounding box center [471, 224] width 456 height 77
click at [535, 213] on div "Received via SMS Doryne Nelson 12:41 PM N Tags and notes Tagged as: Negative re…" at bounding box center [471, 224] width 456 height 77
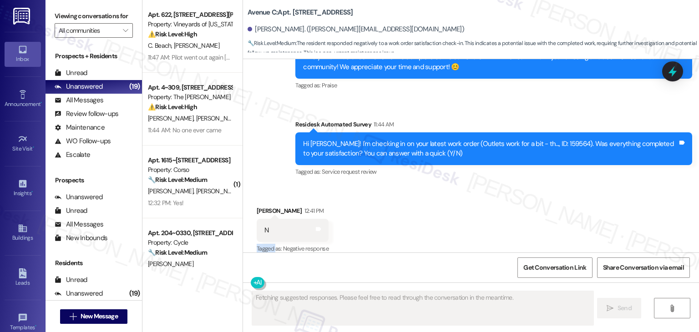
click at [535, 213] on div "Received via SMS Doryne Nelson 12:41 PM N Tags and notes Tagged as: Negative re…" at bounding box center [471, 224] width 456 height 77
click at [524, 207] on div "Received via SMS Doryne Nelson 12:41 PM N Tags and notes Tagged as: Negative re…" at bounding box center [471, 224] width 456 height 77
click at [523, 205] on div "Received via SMS Doryne Nelson 12:41 PM N Tags and notes Tagged as: Negative re…" at bounding box center [471, 224] width 456 height 77
click at [522, 205] on div "Received via SMS Doryne Nelson 12:41 PM N Tags and notes Tagged as: Negative re…" at bounding box center [471, 224] width 456 height 77
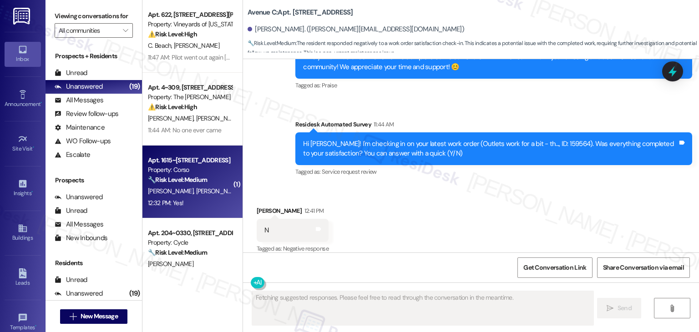
click at [196, 193] on div "A. Bodine L. Bodine" at bounding box center [190, 191] width 86 height 11
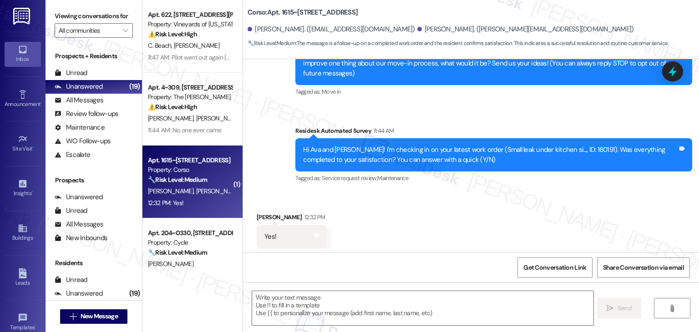
type textarea "Fetching suggested responses. Please feel free to read through the conversation…"
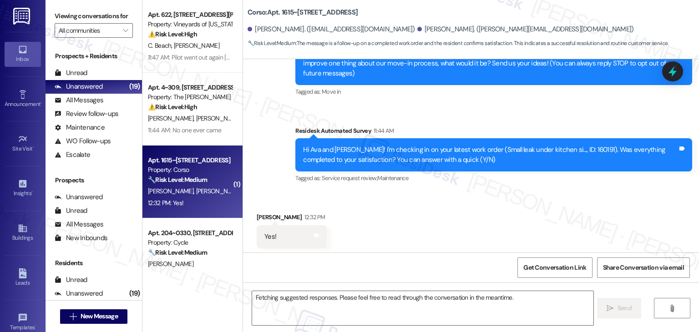
scroll to position [117, 0]
